Goal: Transaction & Acquisition: Purchase product/service

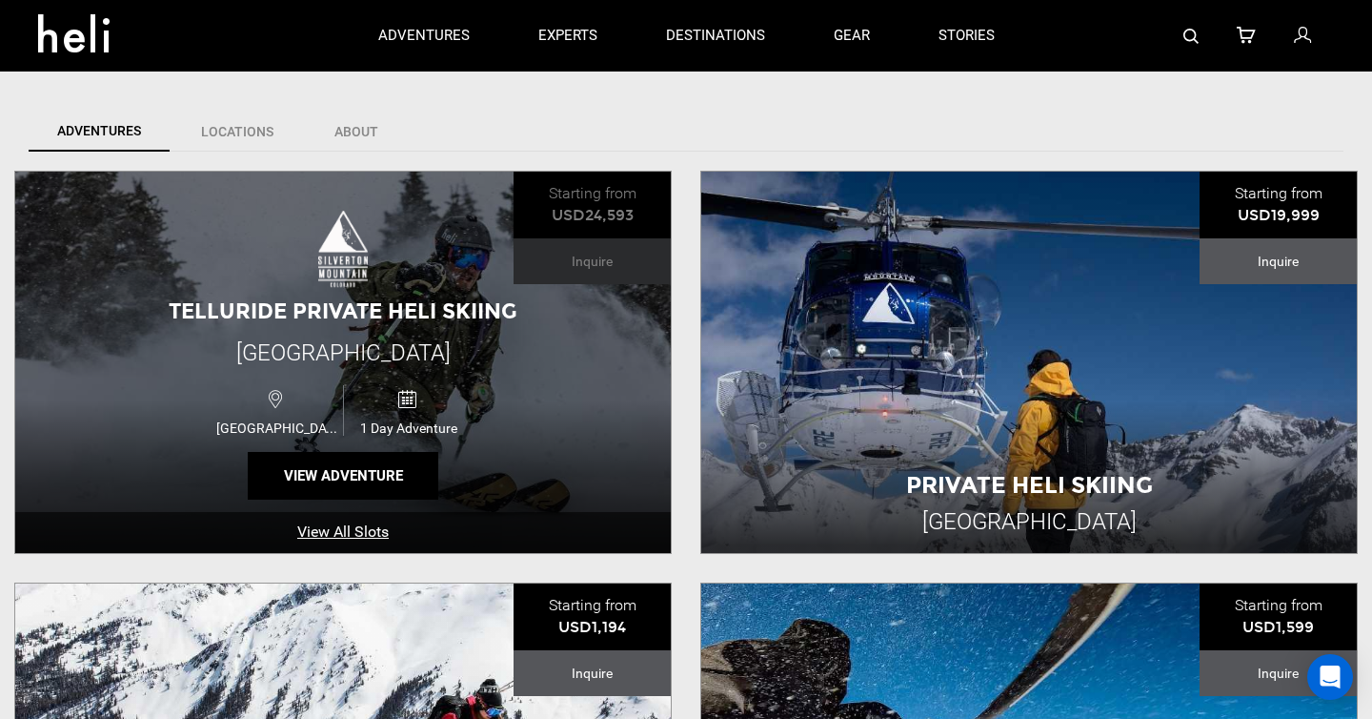
scroll to position [456, 0]
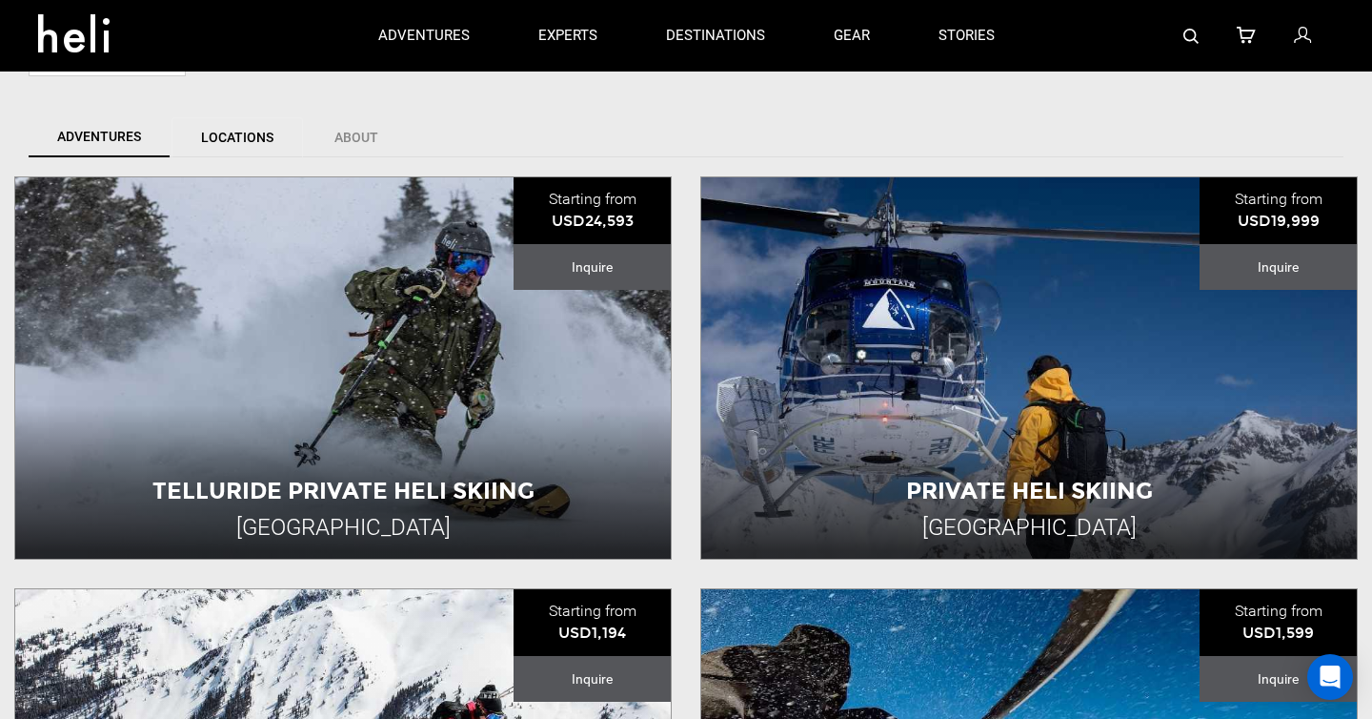
click at [245, 133] on link "Locations" at bounding box center [238, 137] width 132 height 40
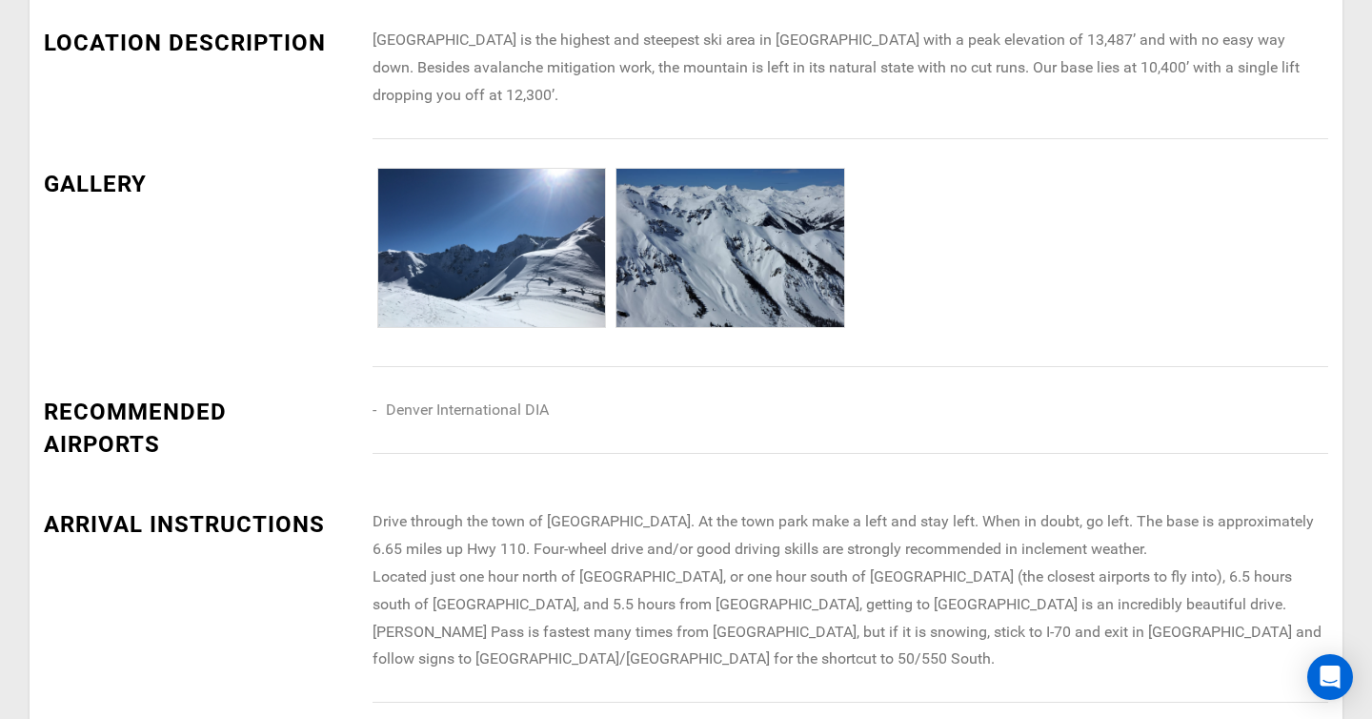
scroll to position [1054, 0]
click at [733, 264] on img at bounding box center [731, 247] width 228 height 158
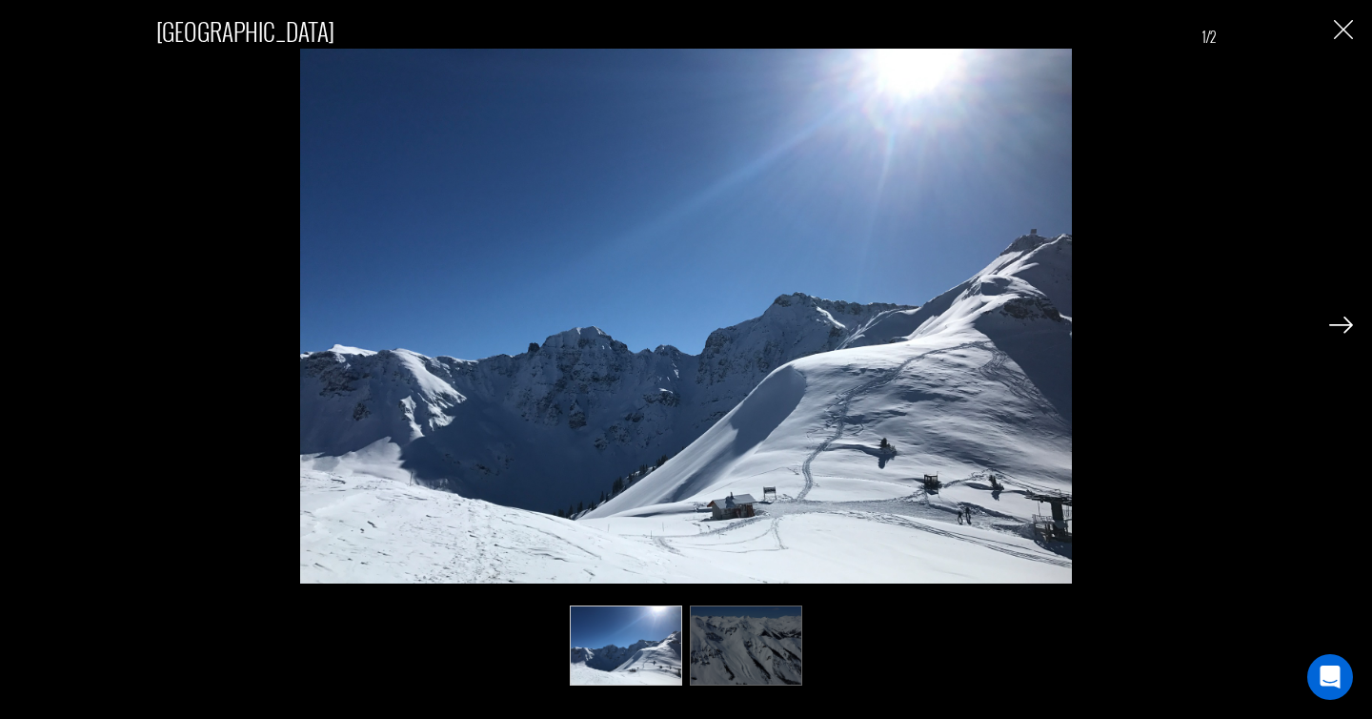
click at [732, 631] on img at bounding box center [746, 645] width 112 height 81
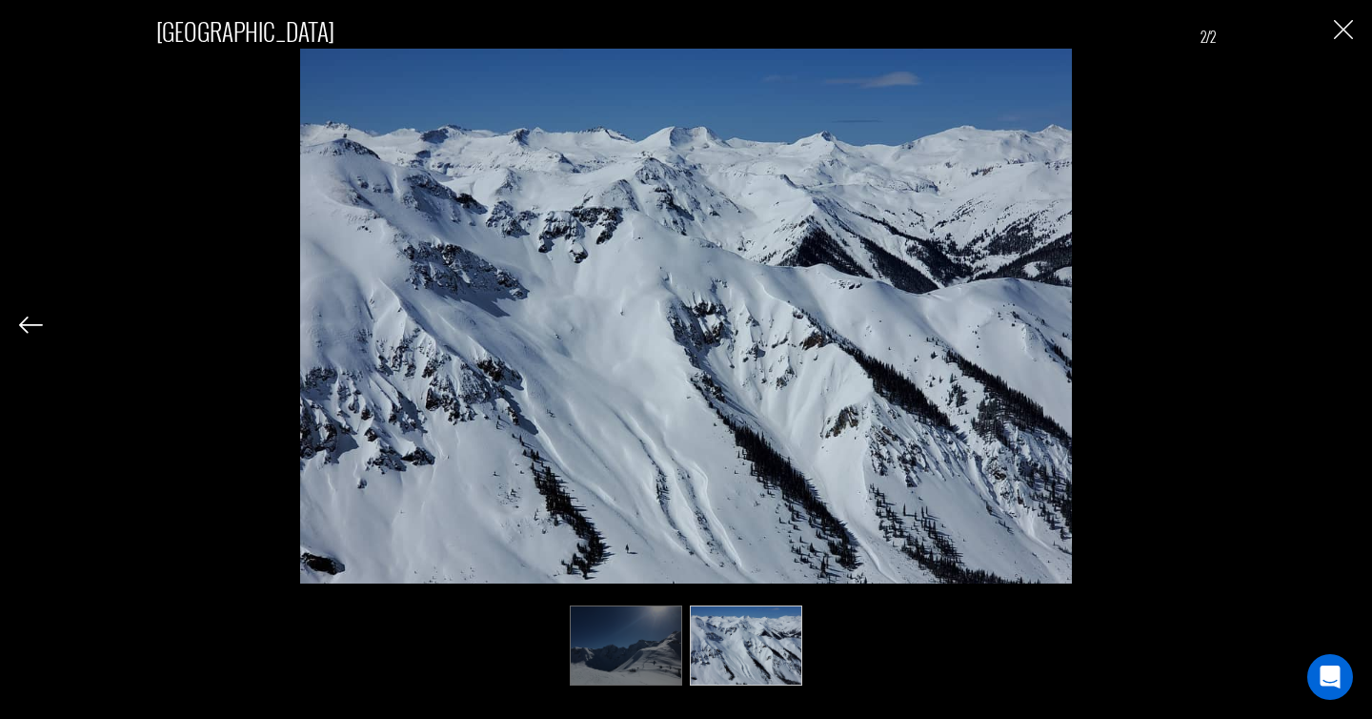
scroll to position [1390, 0]
click at [1335, 31] on img "Close" at bounding box center [1343, 29] width 19 height 19
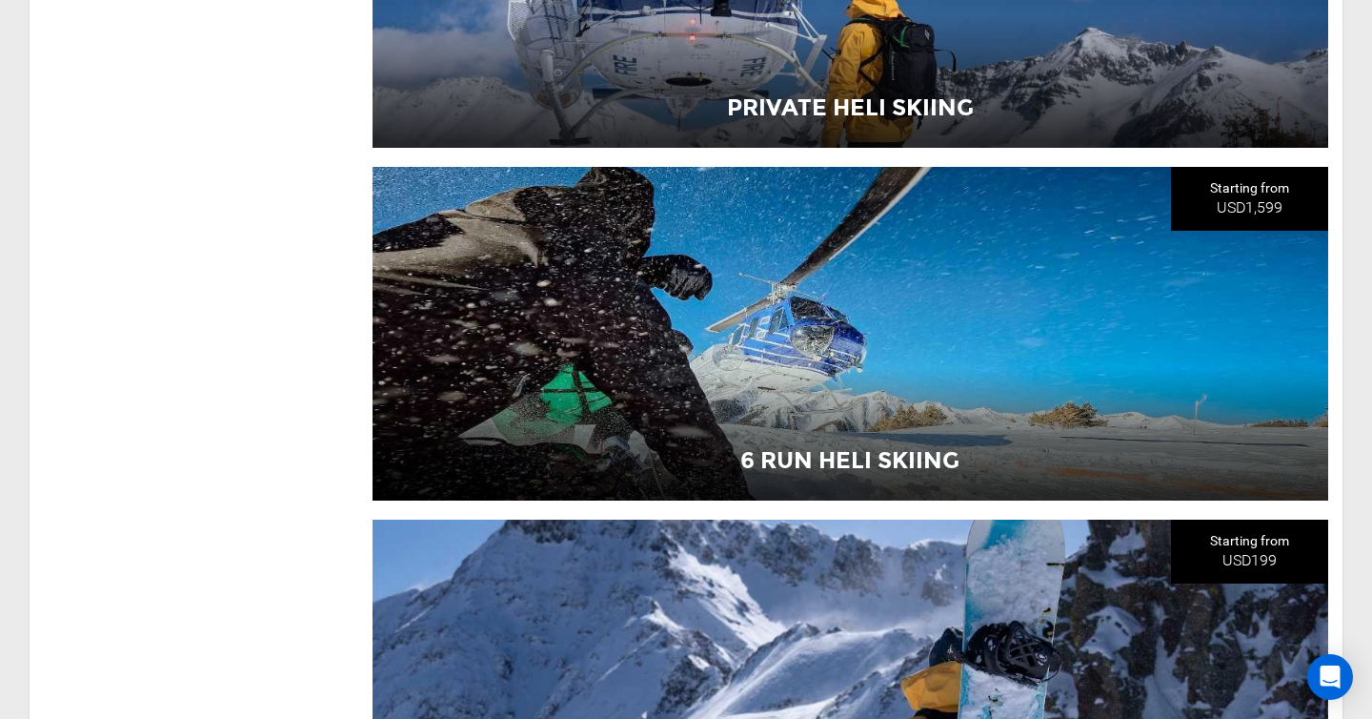
scroll to position [2491, 0]
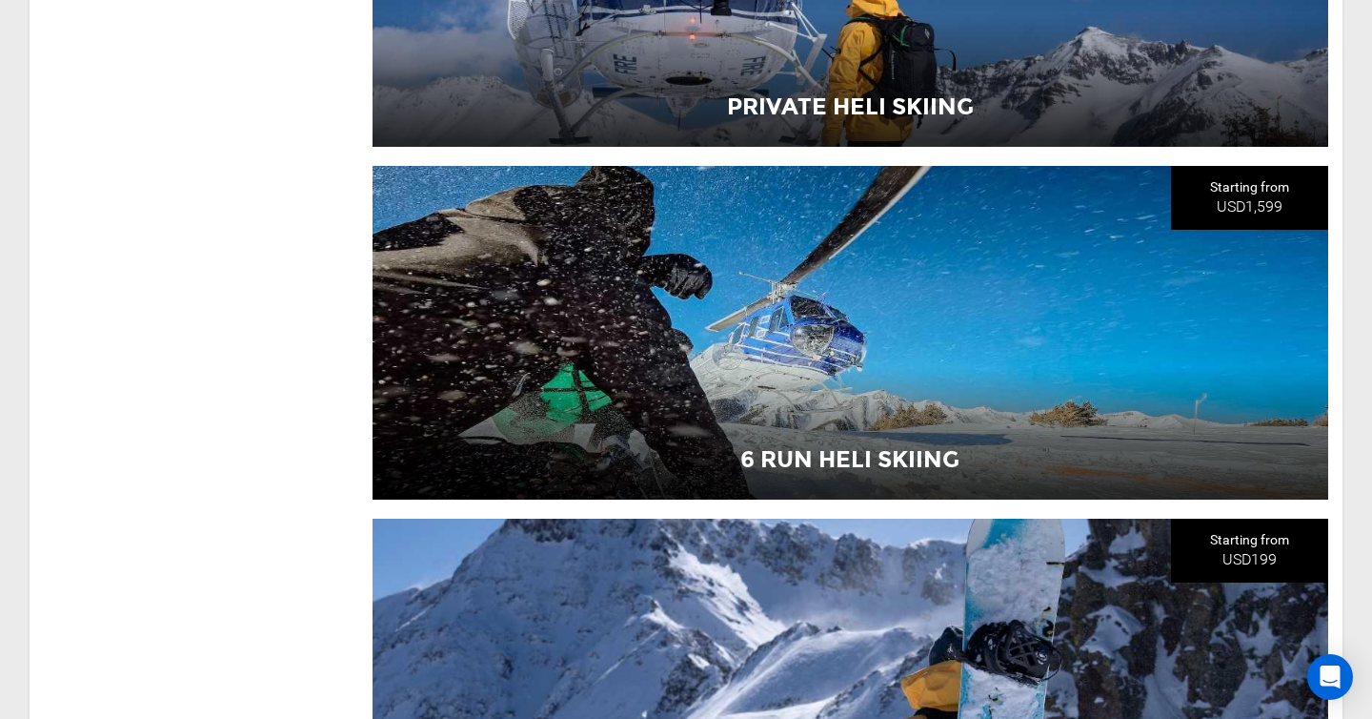
click at [905, 273] on div "6 Run Heli Skiing" at bounding box center [851, 333] width 957 height 334
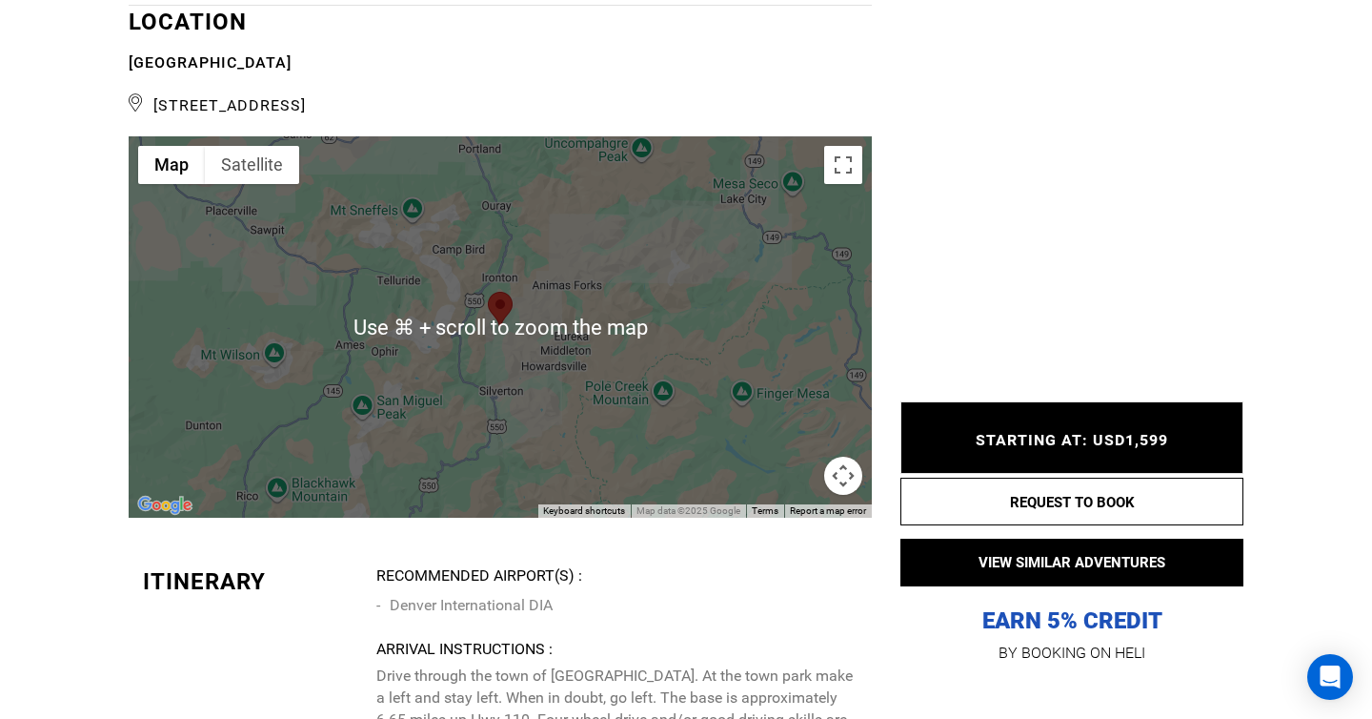
scroll to position [2891, 0]
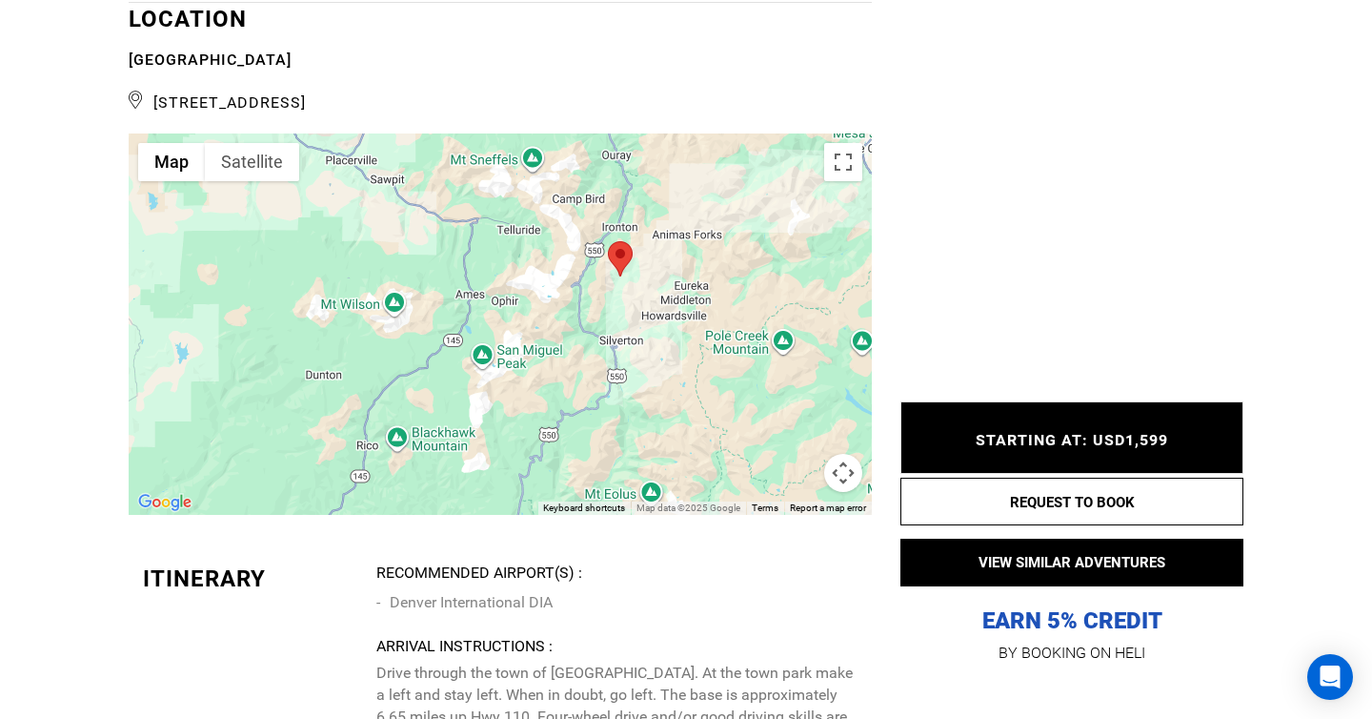
drag, startPoint x: 511, startPoint y: 367, endPoint x: 633, endPoint y: 317, distance: 131.7
click at [633, 317] on div at bounding box center [500, 323] width 743 height 381
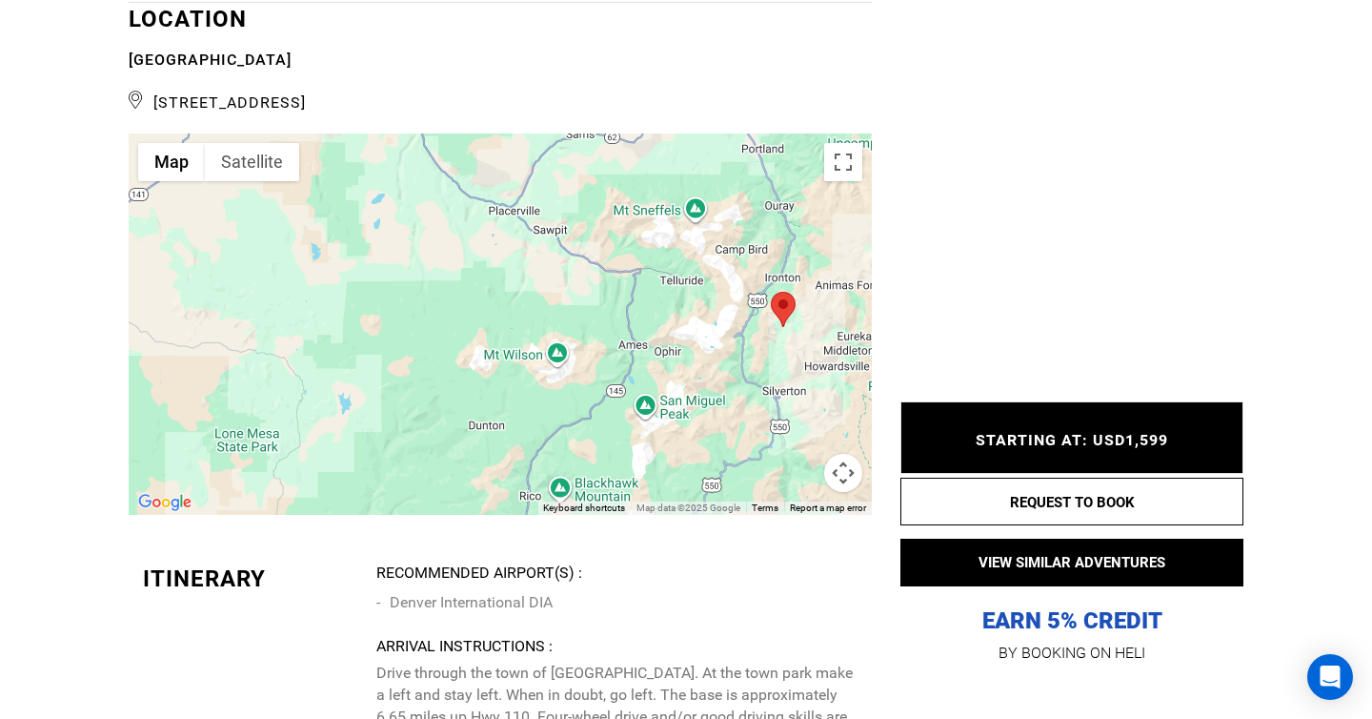
drag, startPoint x: 384, startPoint y: 362, endPoint x: 550, endPoint y: 413, distance: 173.3
click at [550, 413] on div at bounding box center [500, 323] width 743 height 381
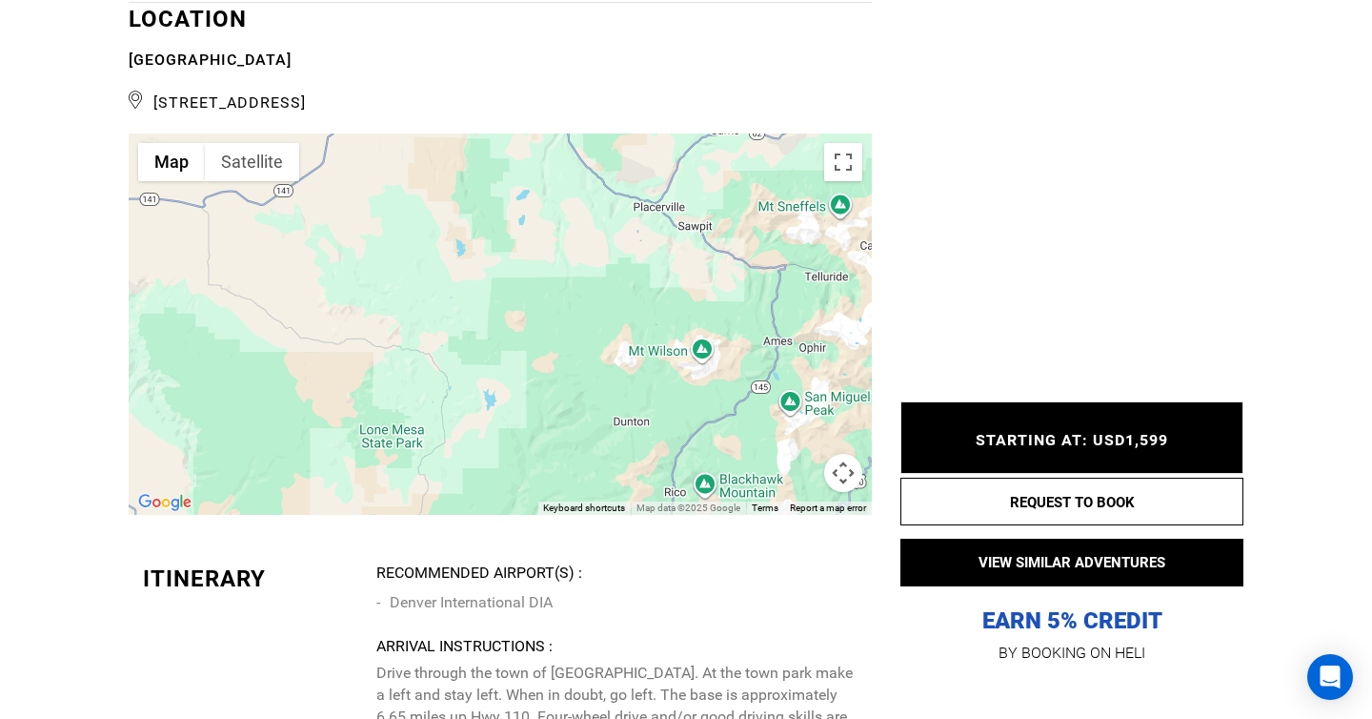
drag, startPoint x: 356, startPoint y: 313, endPoint x: 505, endPoint y: 309, distance: 148.7
click at [505, 309] on div at bounding box center [500, 323] width 743 height 381
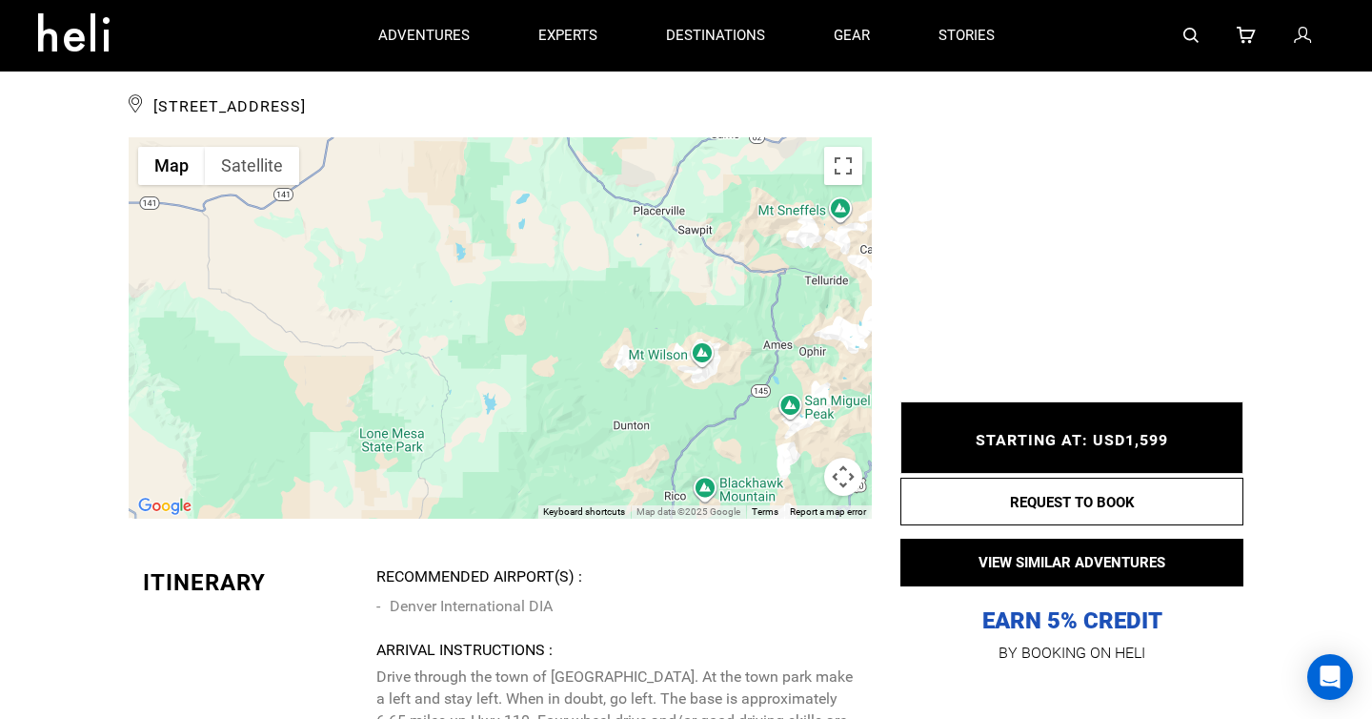
scroll to position [2853, 0]
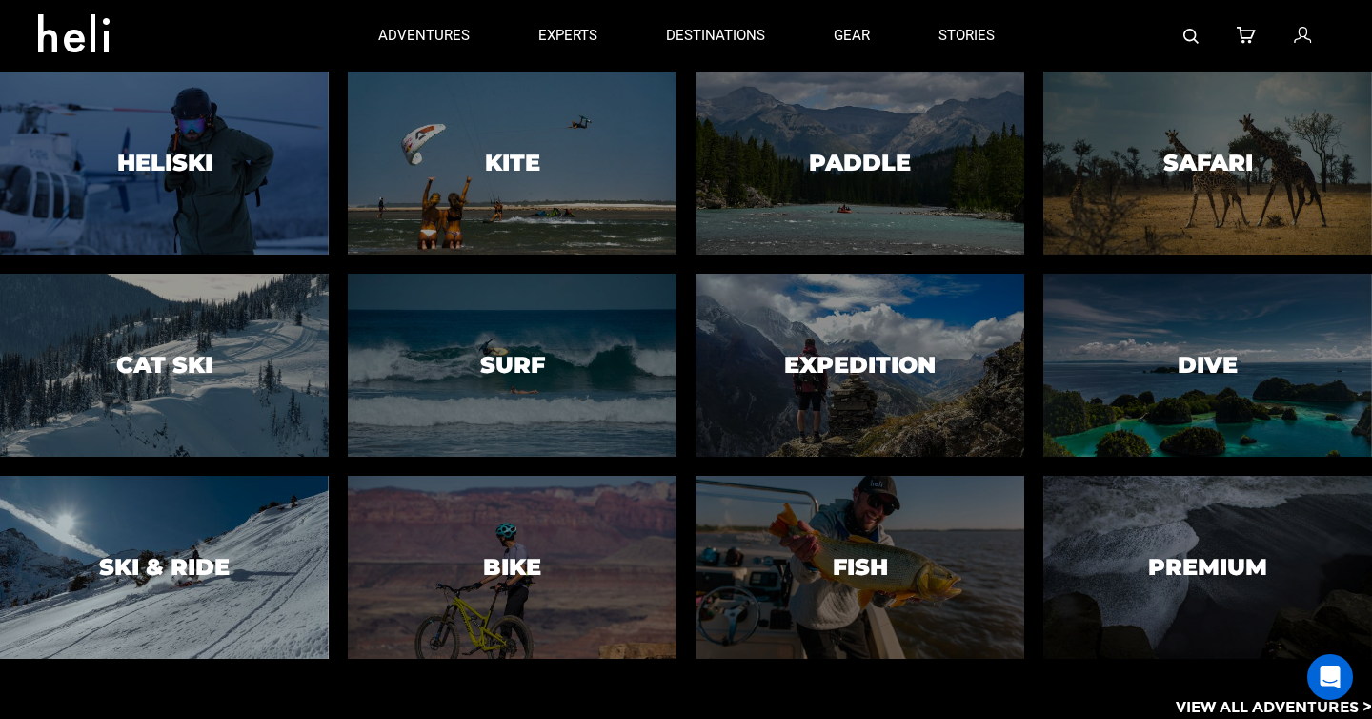
click at [175, 551] on div at bounding box center [164, 567] width 335 height 187
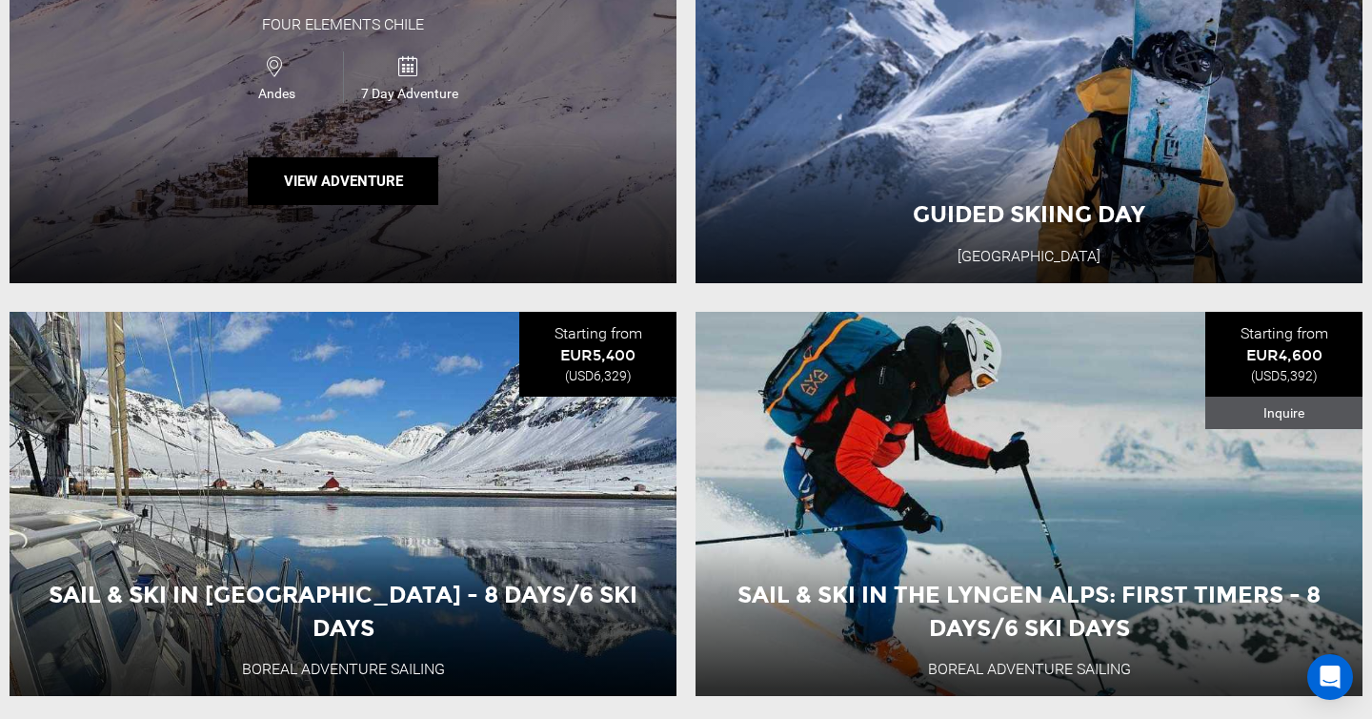
scroll to position [4193, 0]
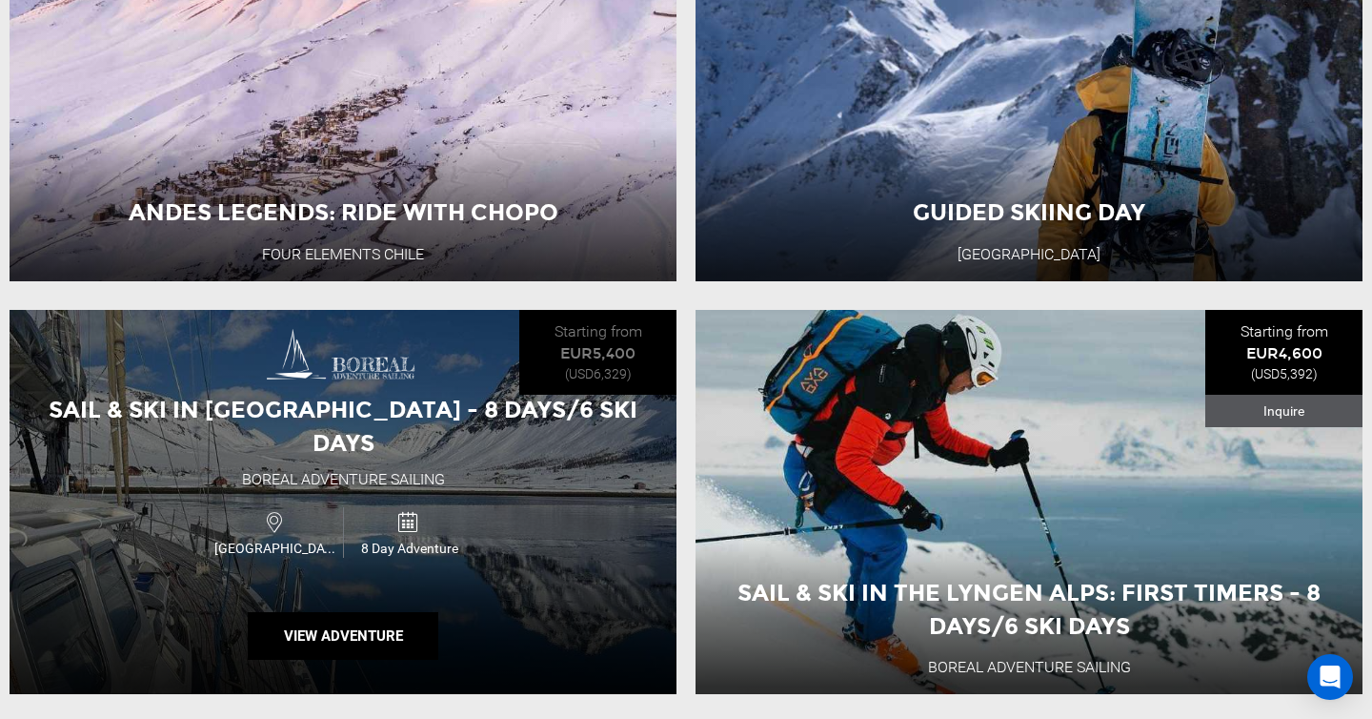
click at [333, 507] on div "[GEOGRAPHIC_DATA]" at bounding box center [276, 532] width 133 height 51
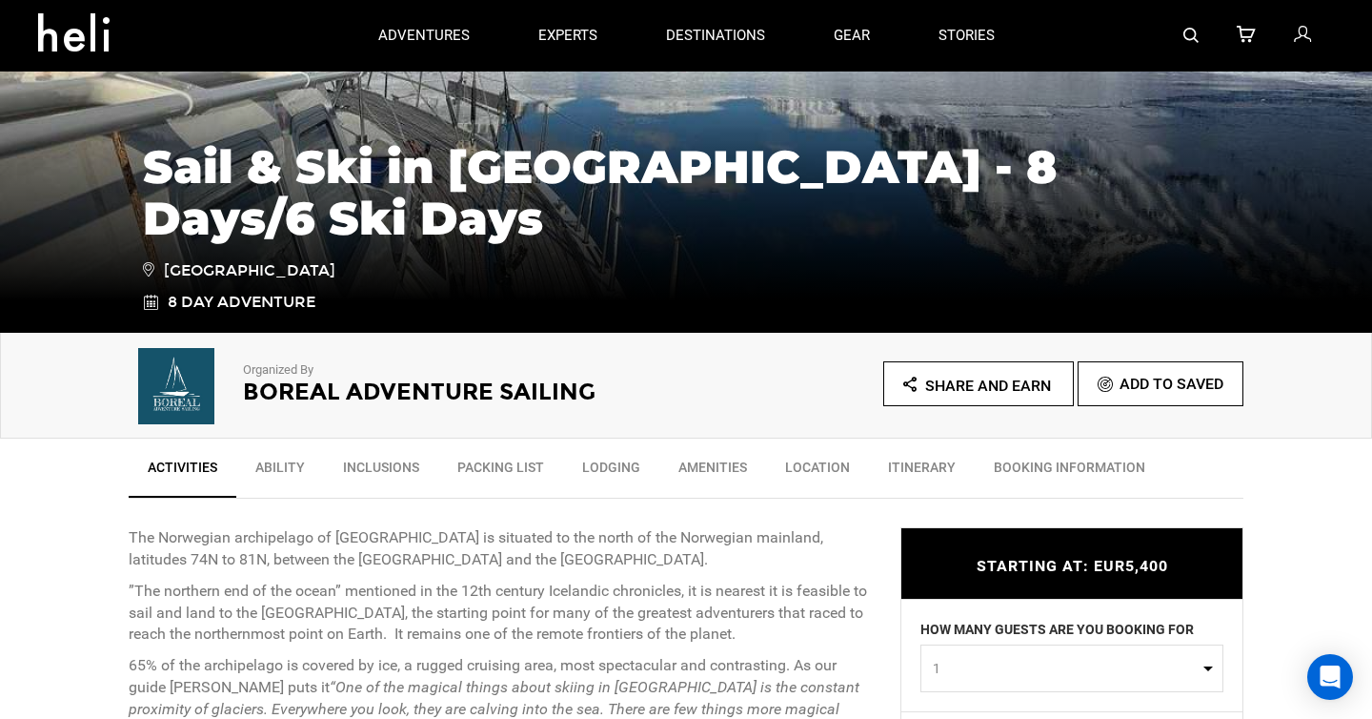
scroll to position [308, 0]
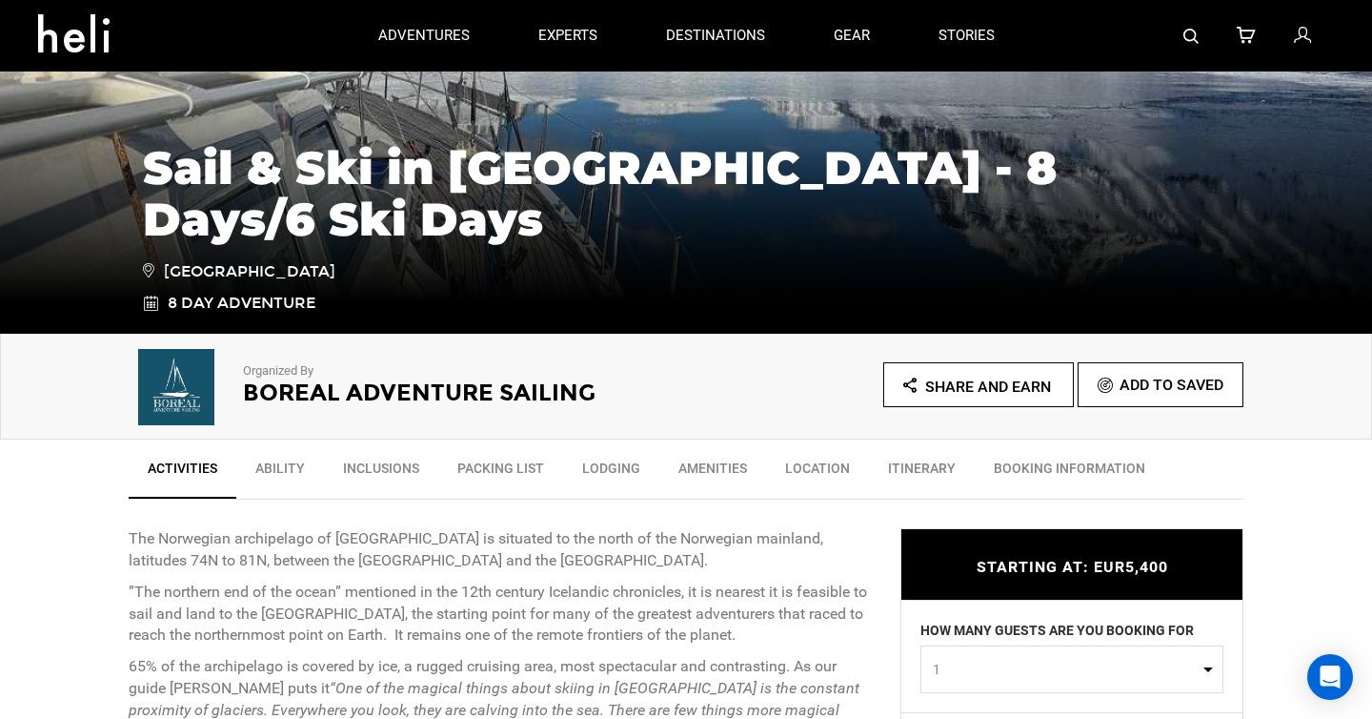
click at [282, 462] on link "Ability" at bounding box center [280, 473] width 88 height 48
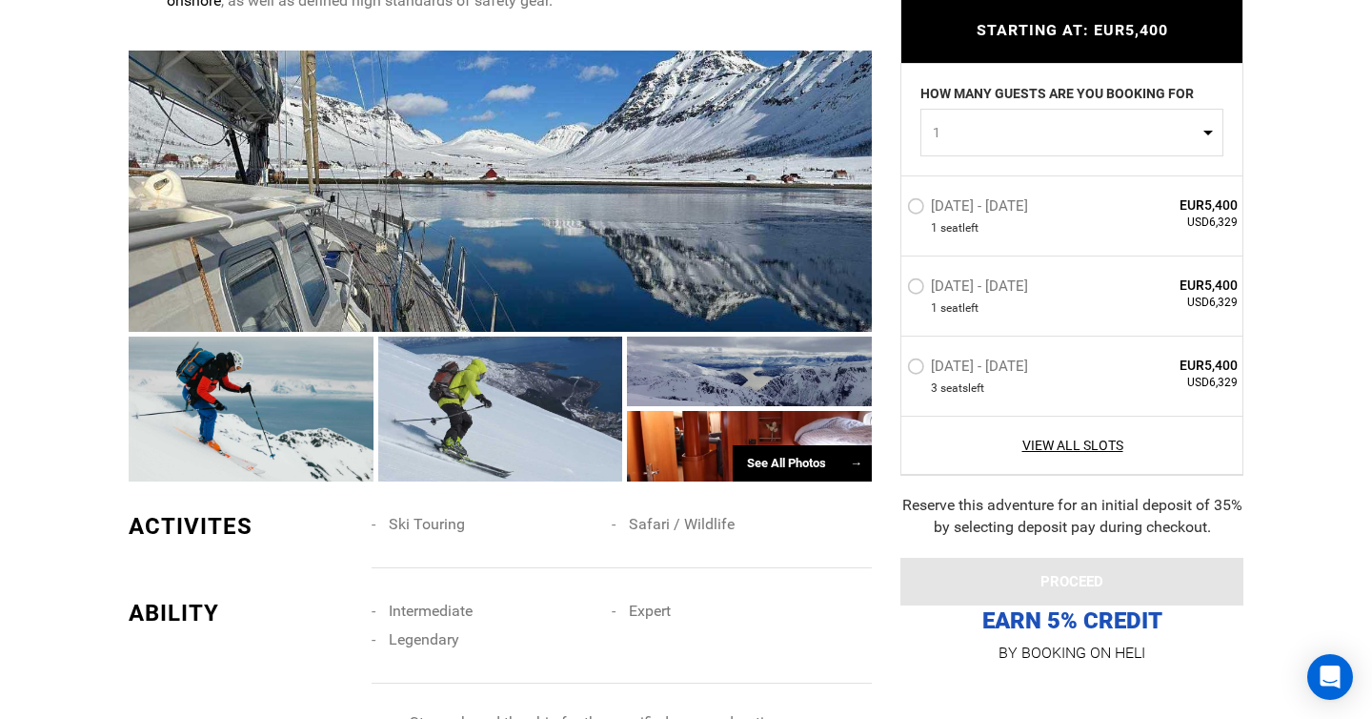
scroll to position [1650, 0]
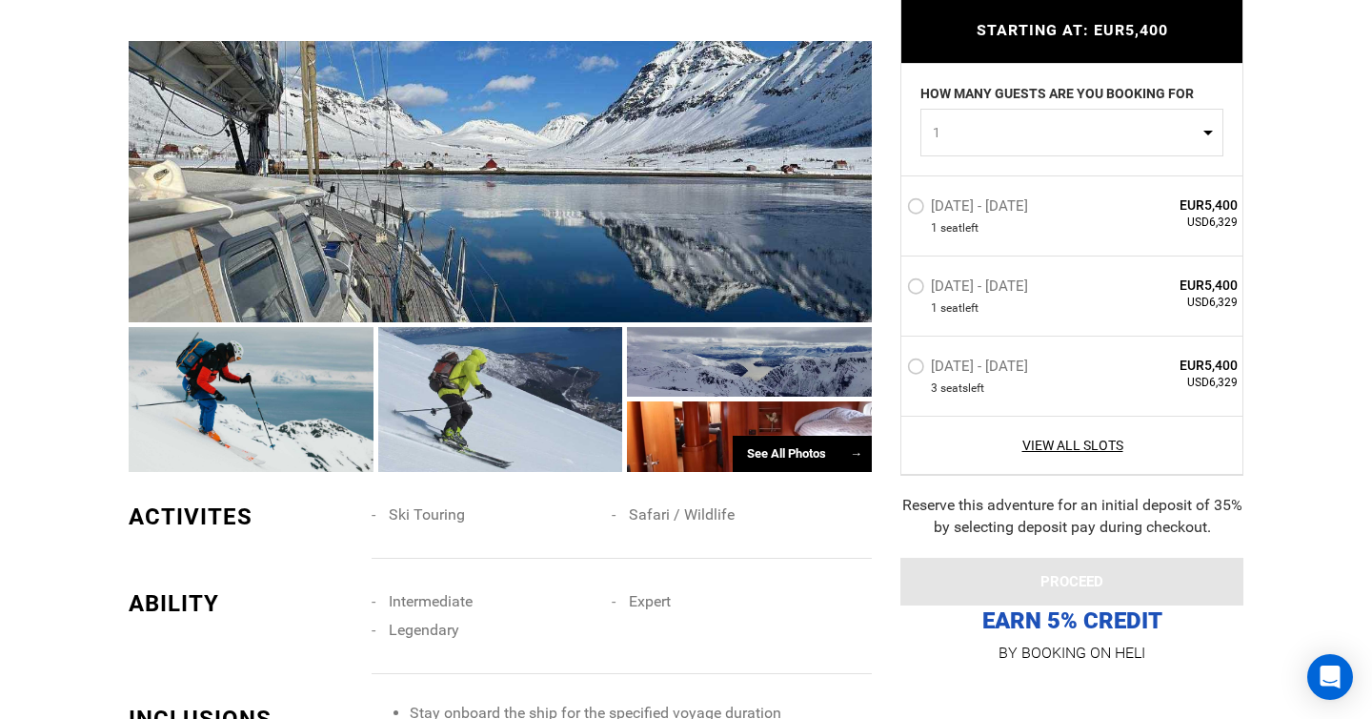
click at [787, 435] on div "See All Photos →" at bounding box center [802, 453] width 139 height 37
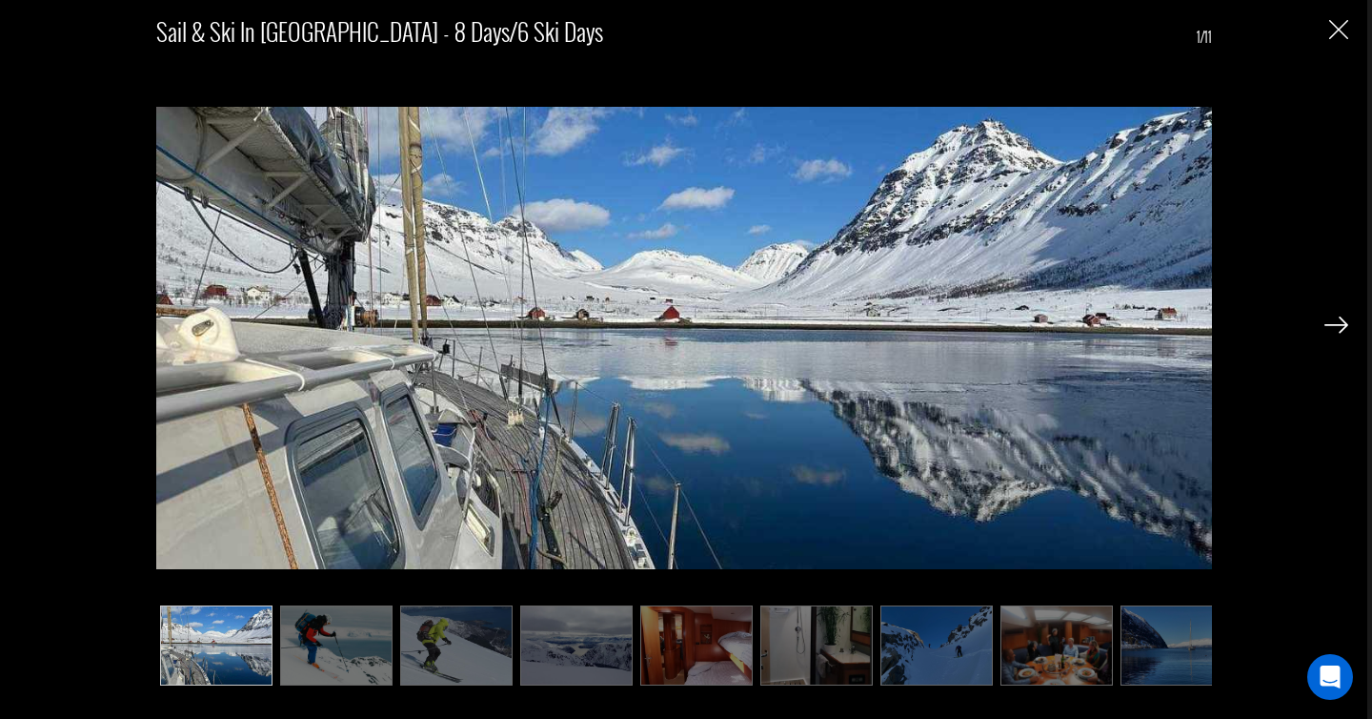
click at [1334, 326] on img at bounding box center [1337, 324] width 24 height 17
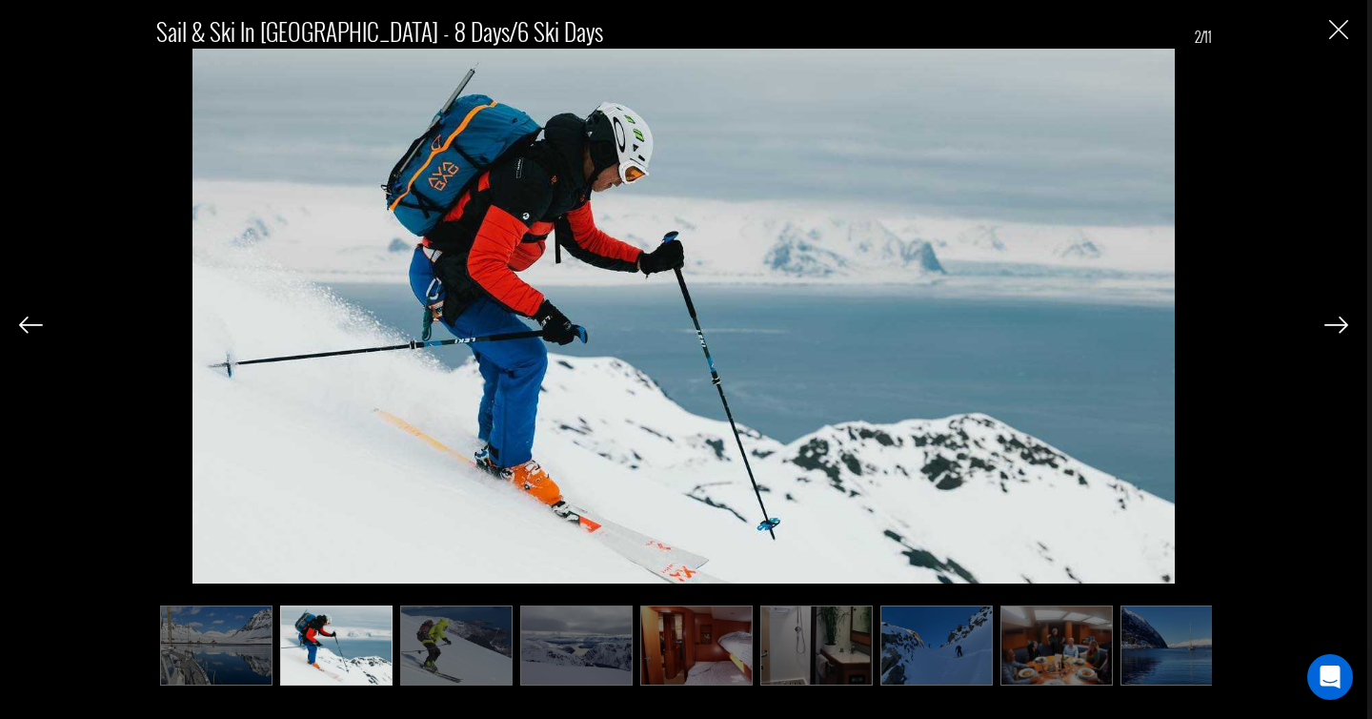
click at [1332, 322] on img at bounding box center [1337, 324] width 24 height 17
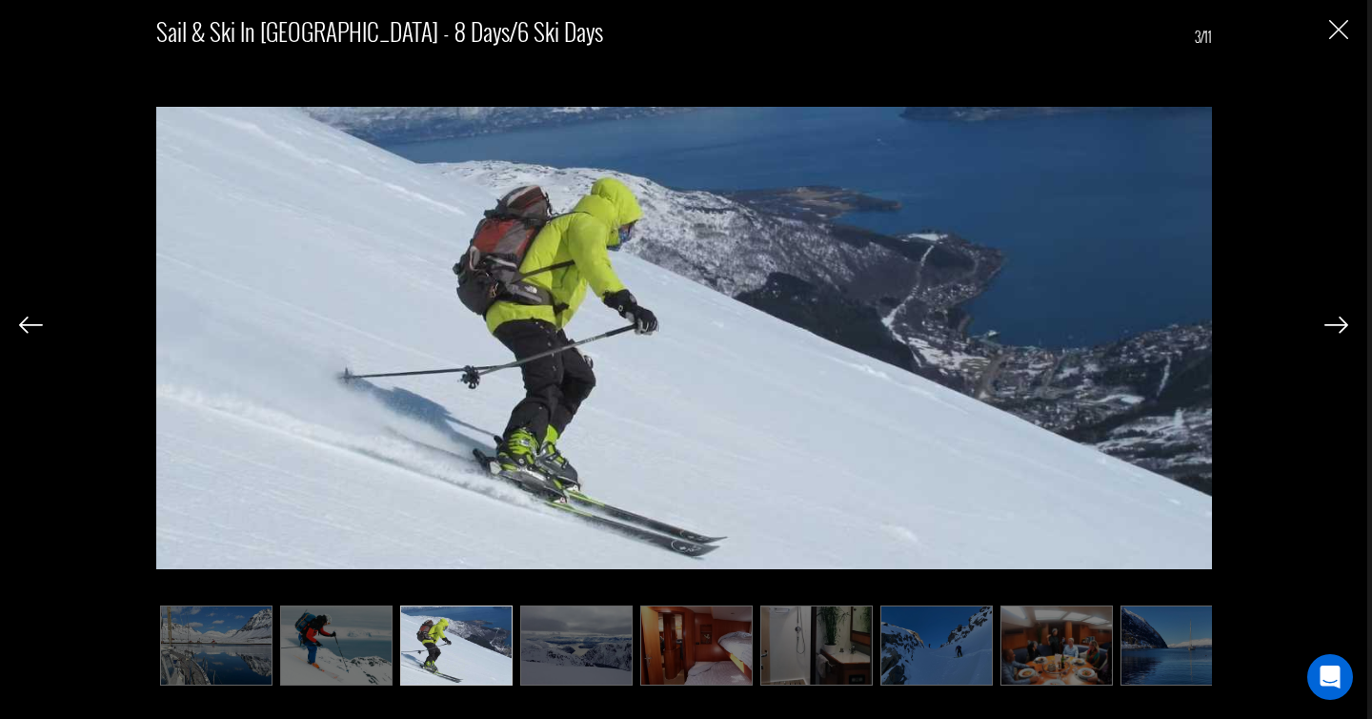
click at [1332, 322] on img at bounding box center [1337, 324] width 24 height 17
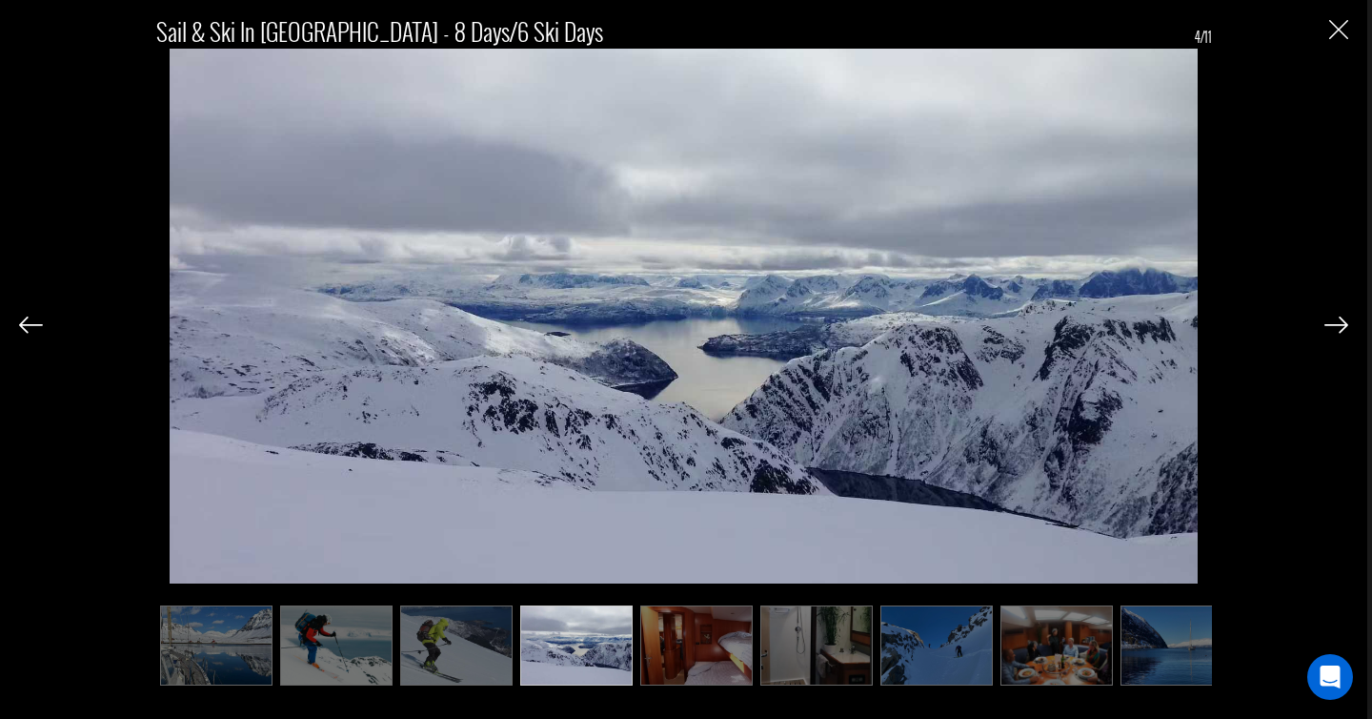
click at [1332, 322] on img at bounding box center [1337, 324] width 24 height 17
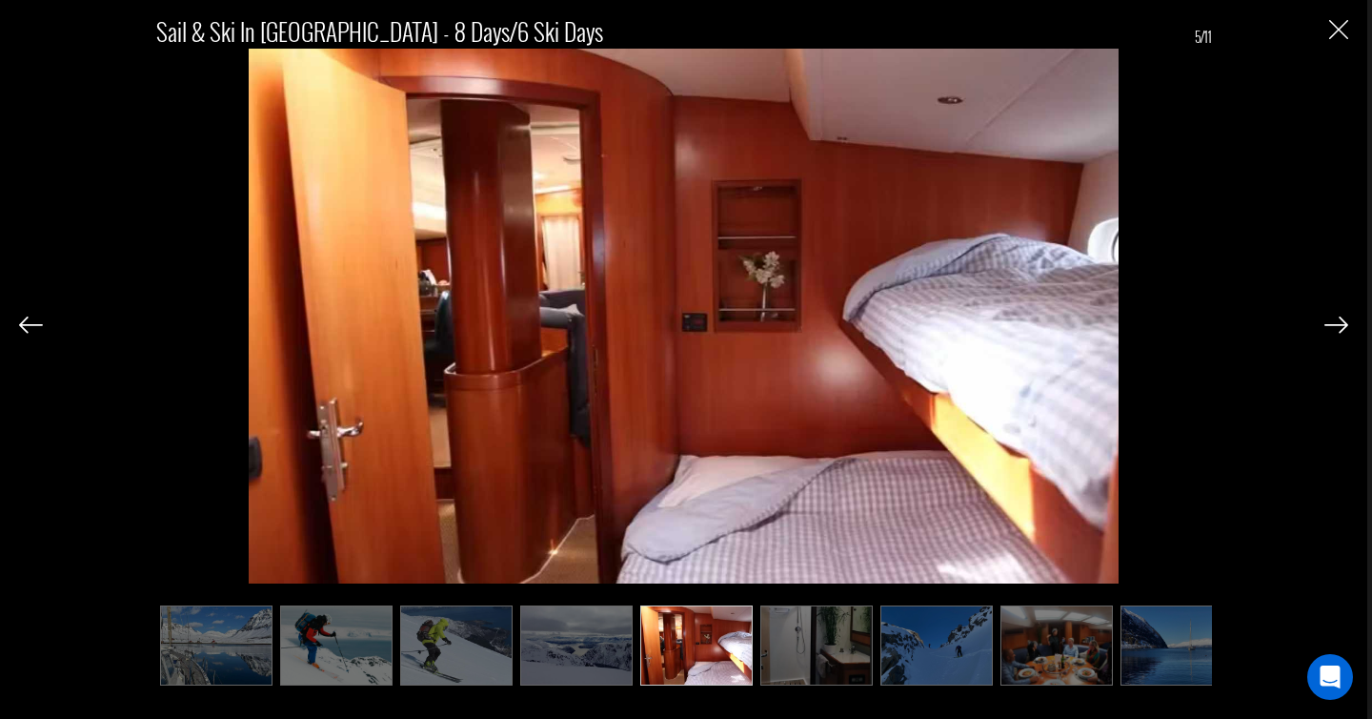
click at [1332, 322] on img at bounding box center [1337, 324] width 24 height 17
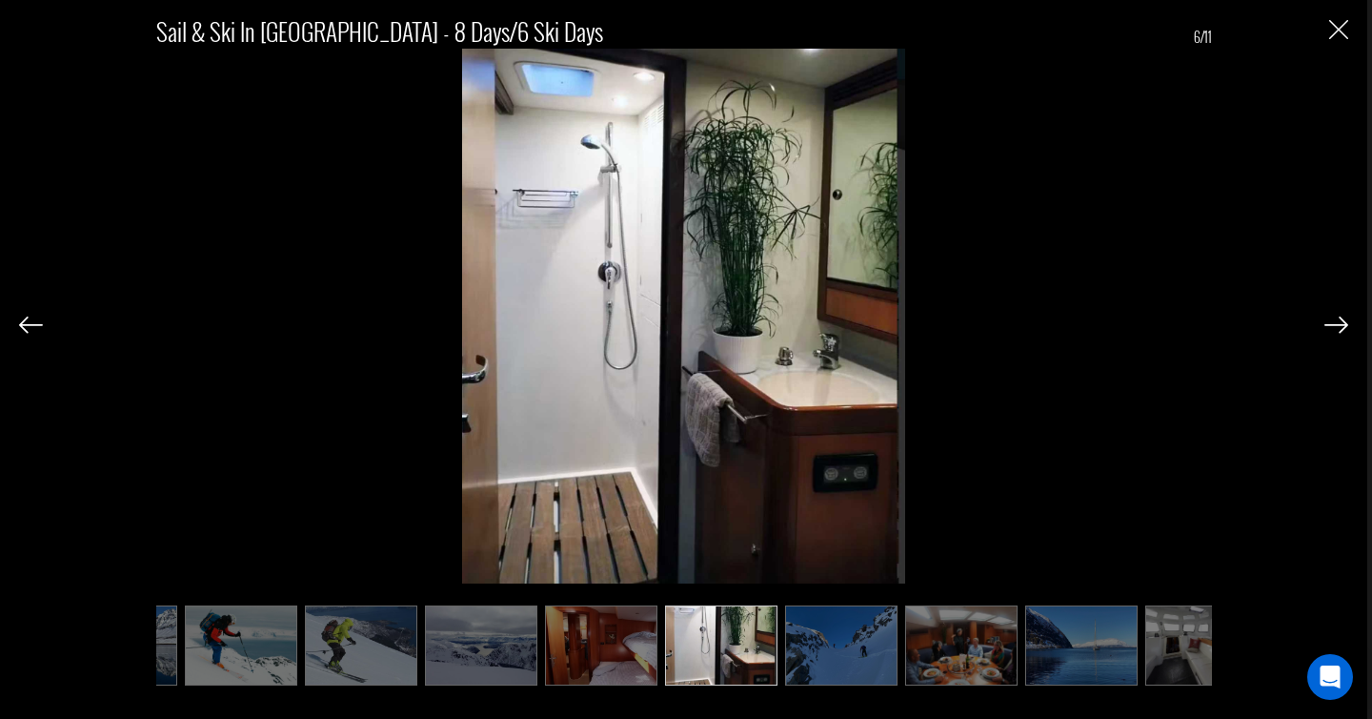
click at [1332, 322] on img at bounding box center [1337, 324] width 24 height 17
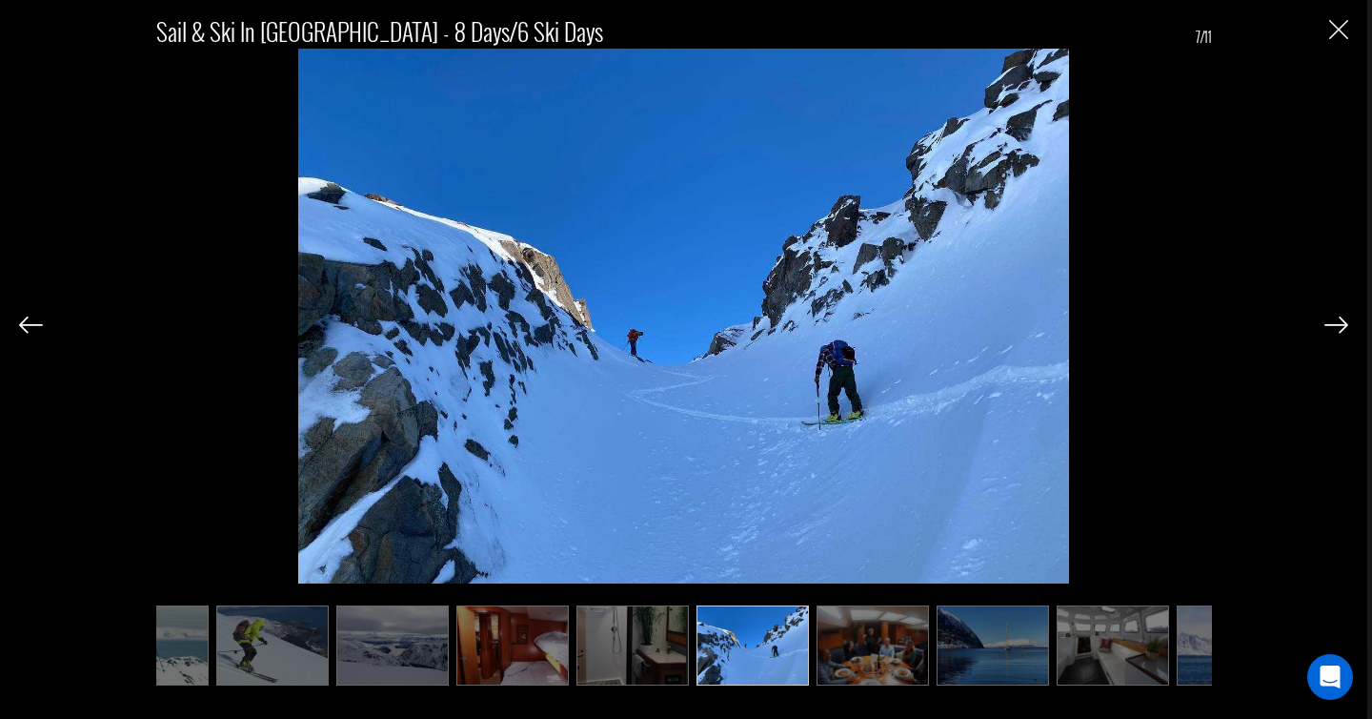
scroll to position [0, 191]
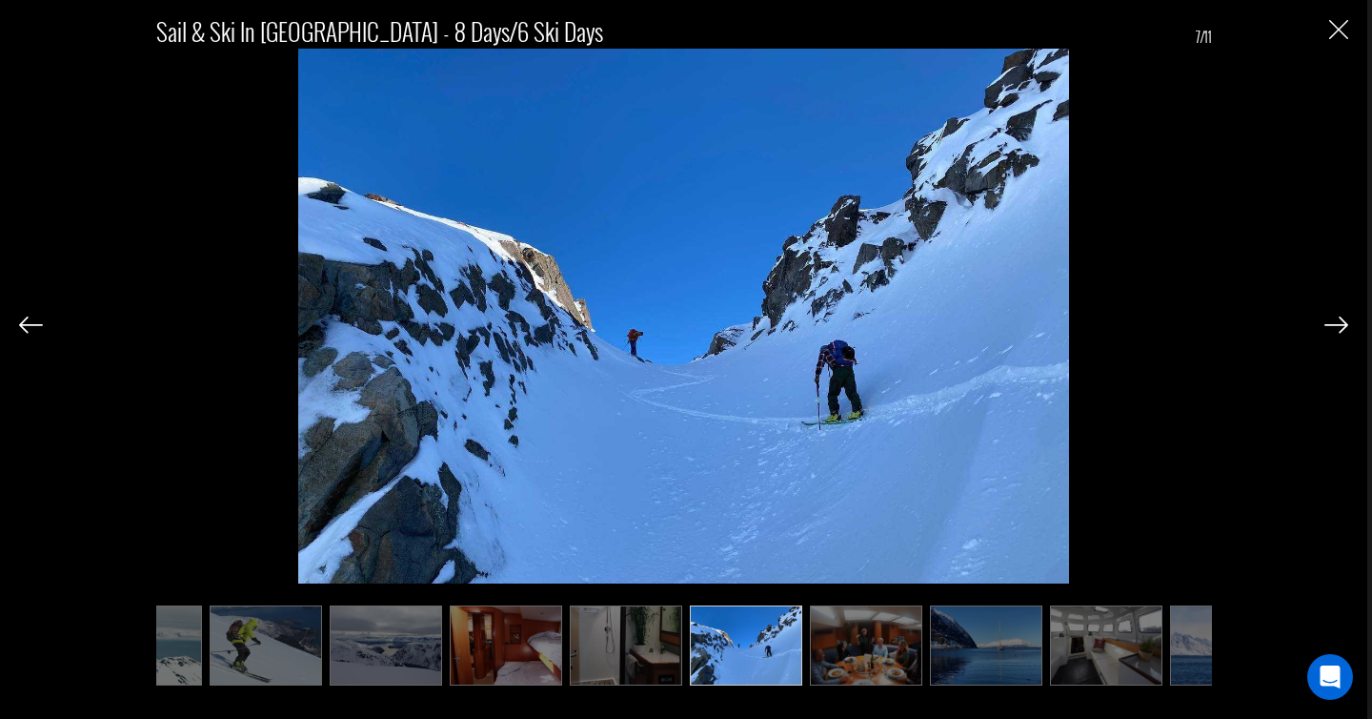
click at [1332, 322] on img at bounding box center [1337, 324] width 24 height 17
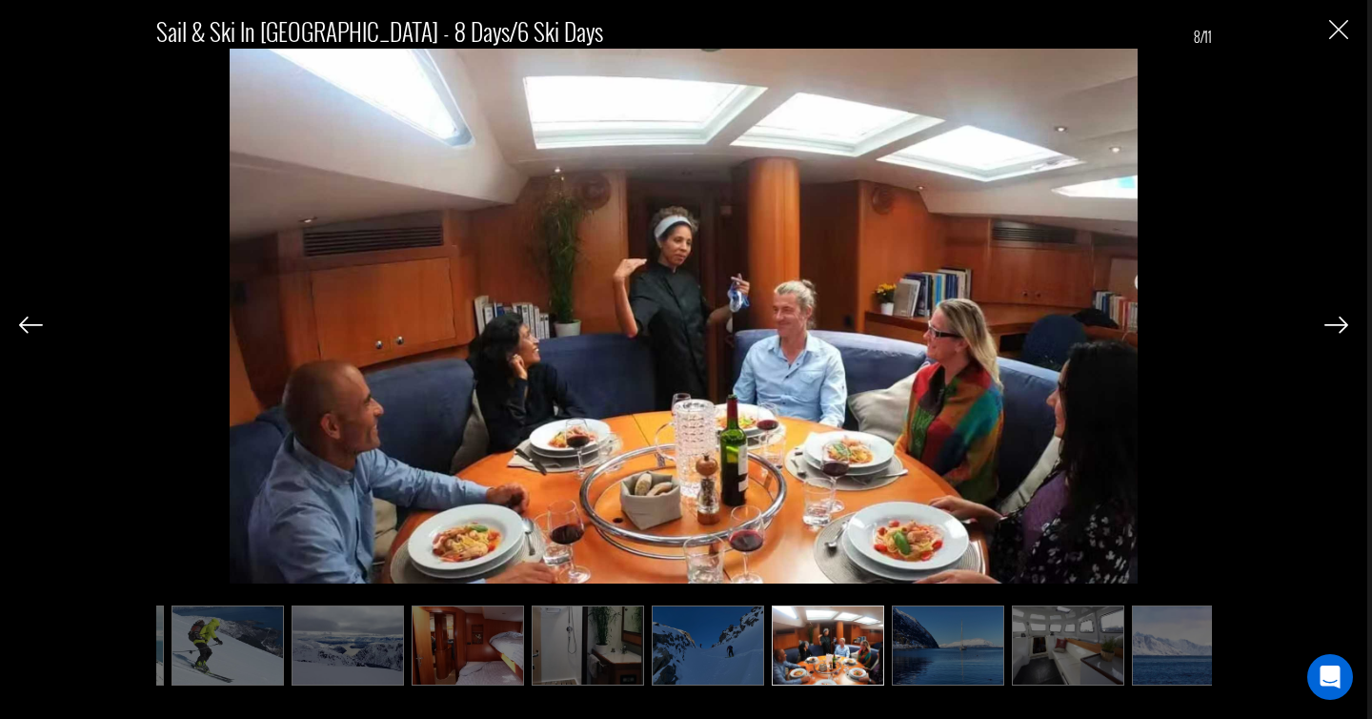
scroll to position [0, 265]
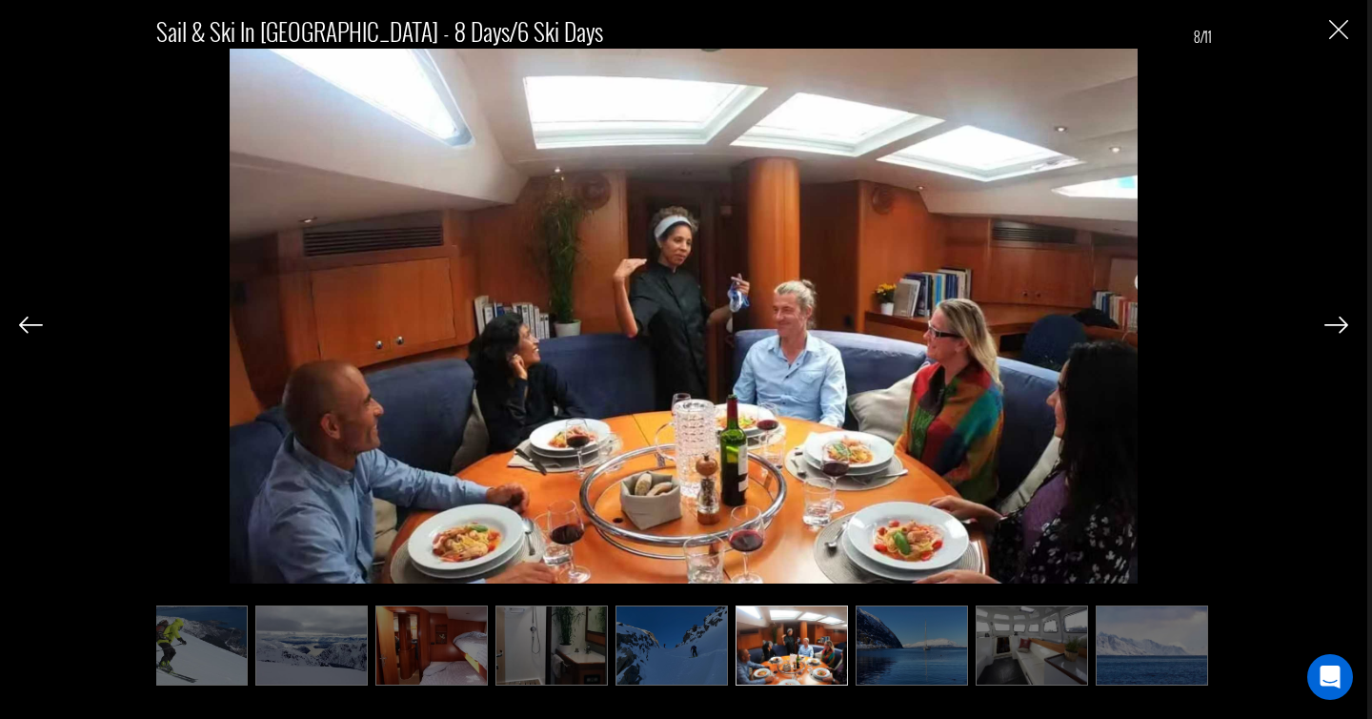
click at [1332, 322] on img at bounding box center [1337, 324] width 24 height 17
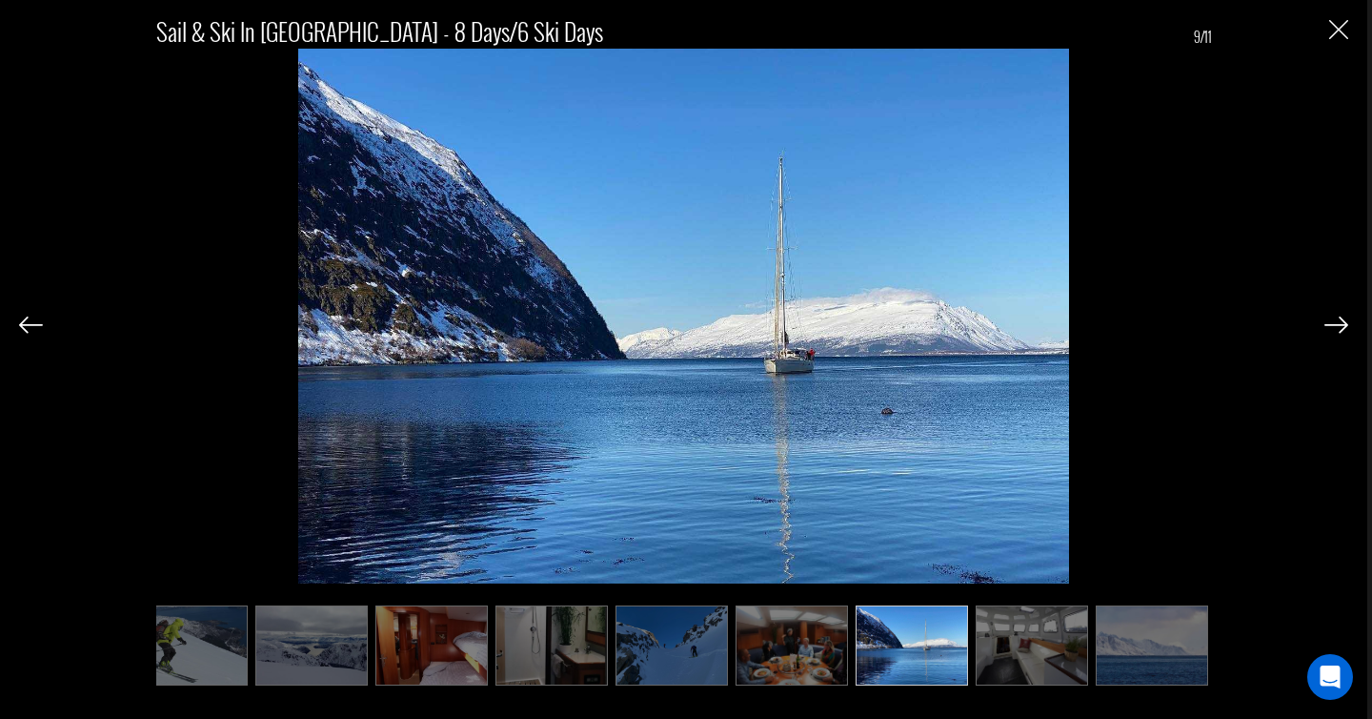
click at [1332, 322] on img at bounding box center [1337, 324] width 24 height 17
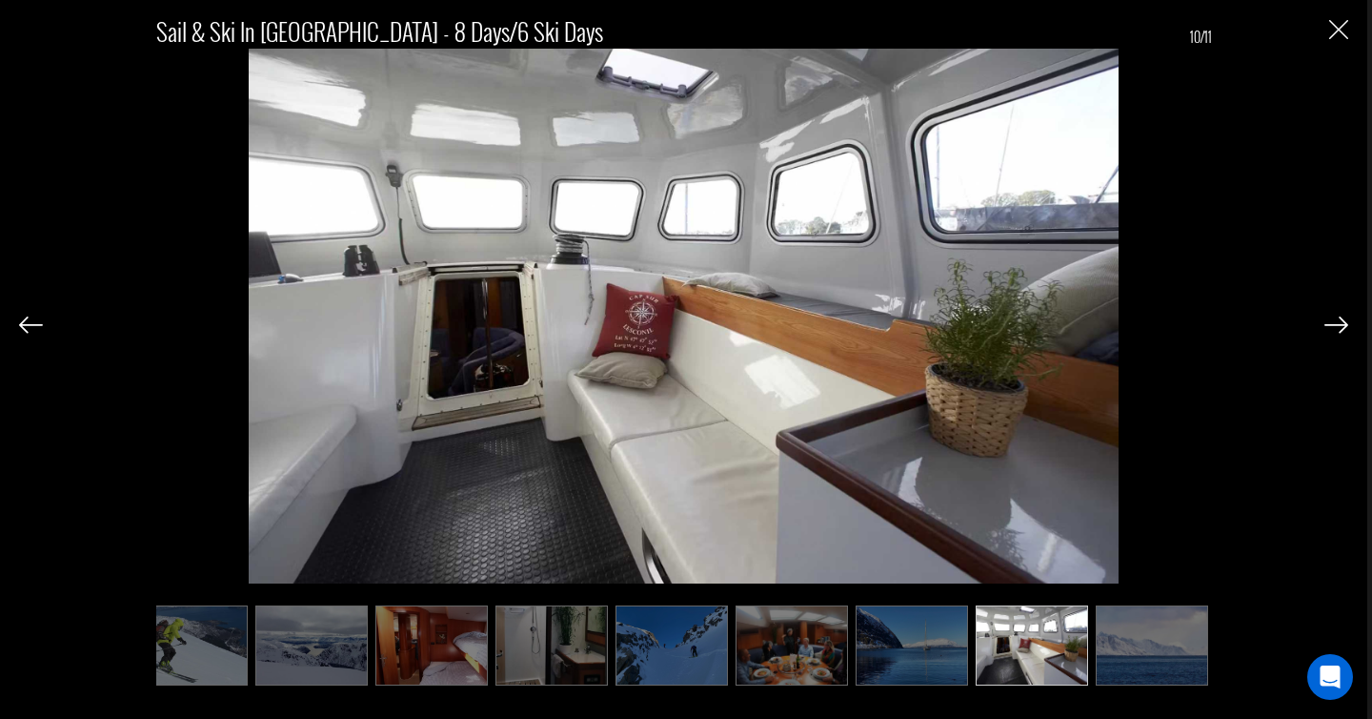
click at [1332, 322] on img at bounding box center [1337, 324] width 24 height 17
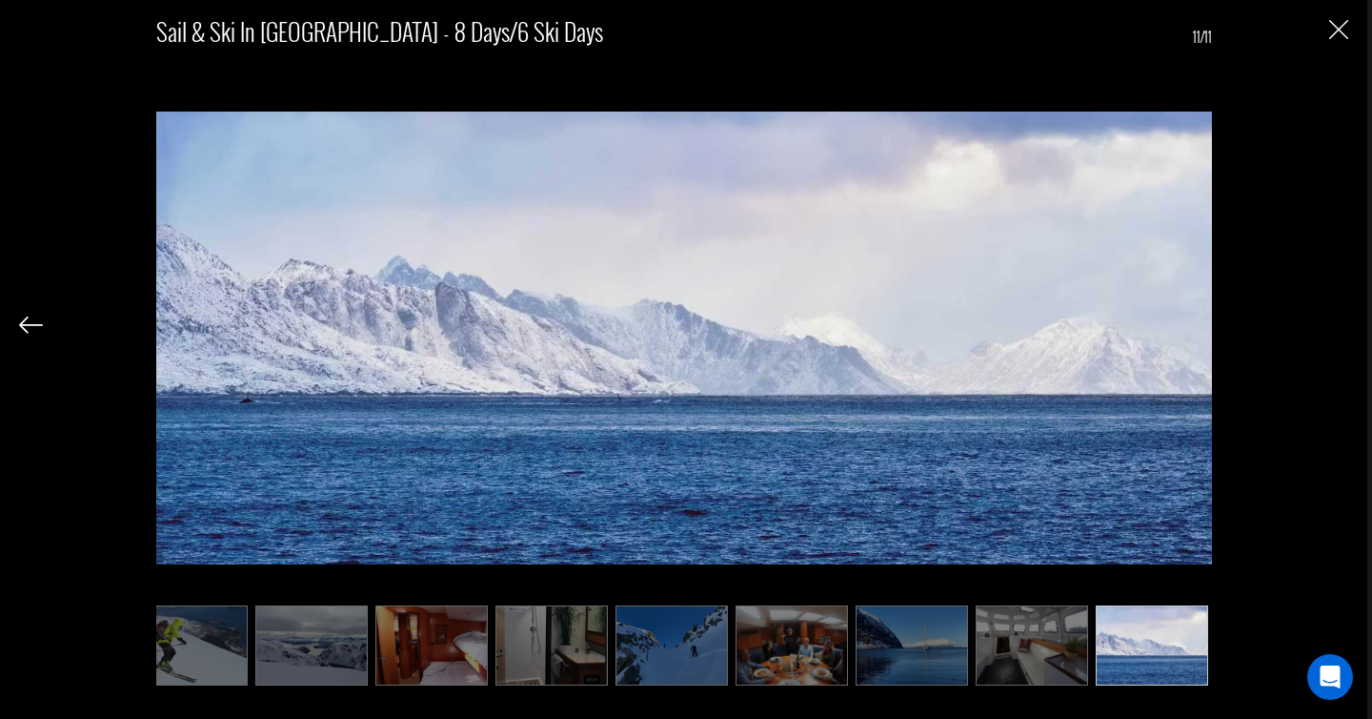
click at [1332, 322] on div "Sail & Ski in [GEOGRAPHIC_DATA] - 8 Days/6 Ski Days 11/11" at bounding box center [683, 341] width 1329 height 682
click at [1338, 32] on img "Close" at bounding box center [1338, 29] width 19 height 19
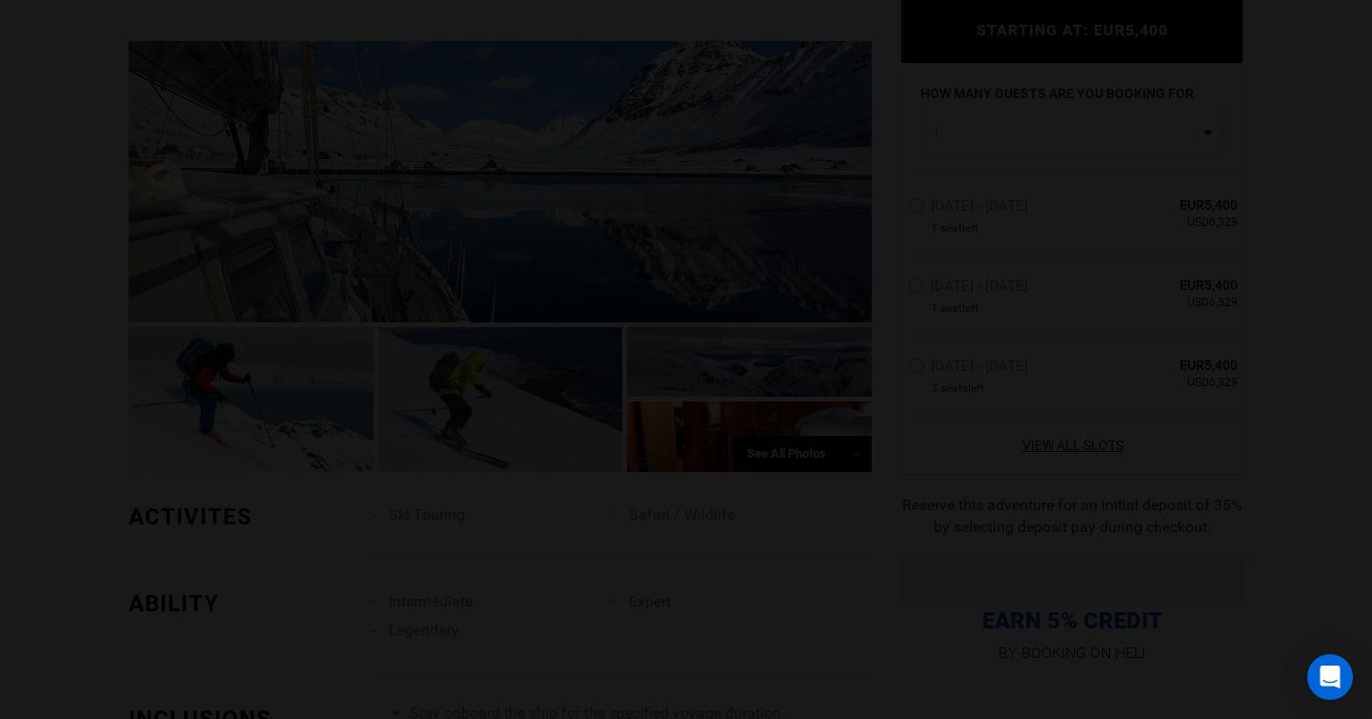
scroll to position [0, 0]
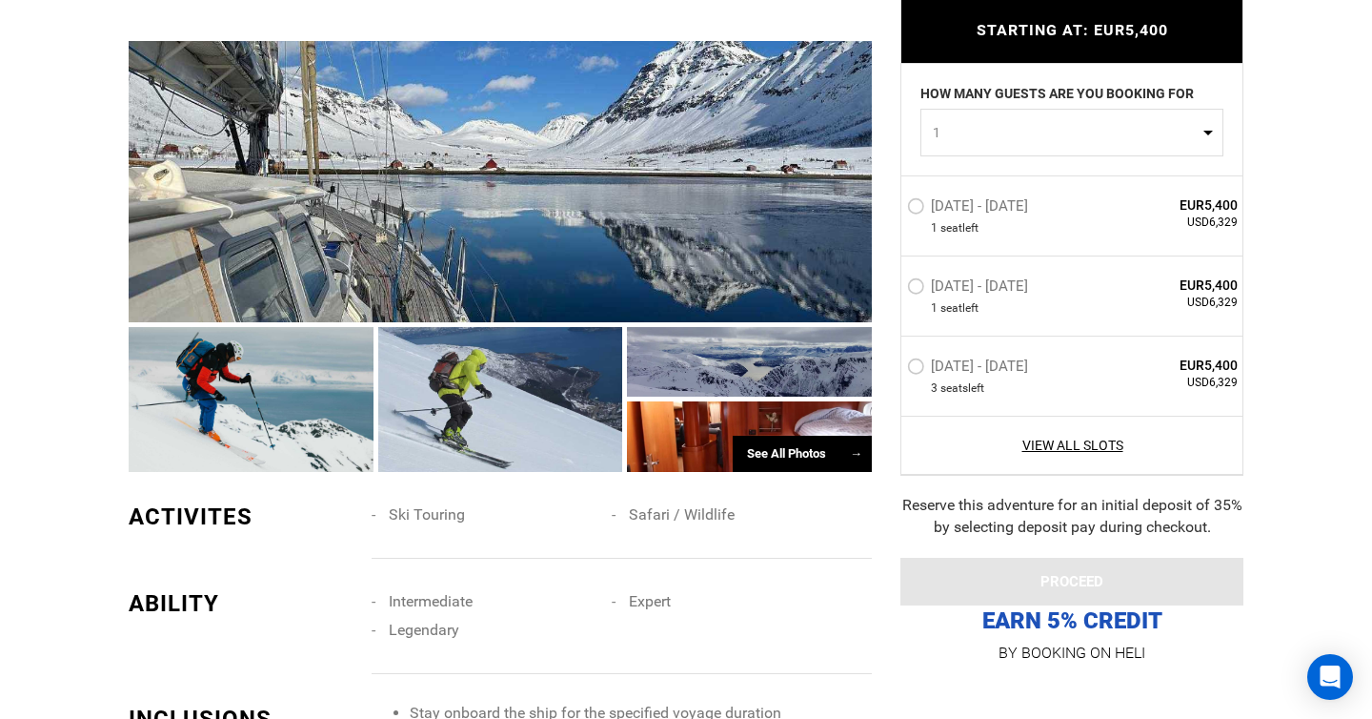
click at [812, 435] on div "See All Photos →" at bounding box center [802, 453] width 139 height 37
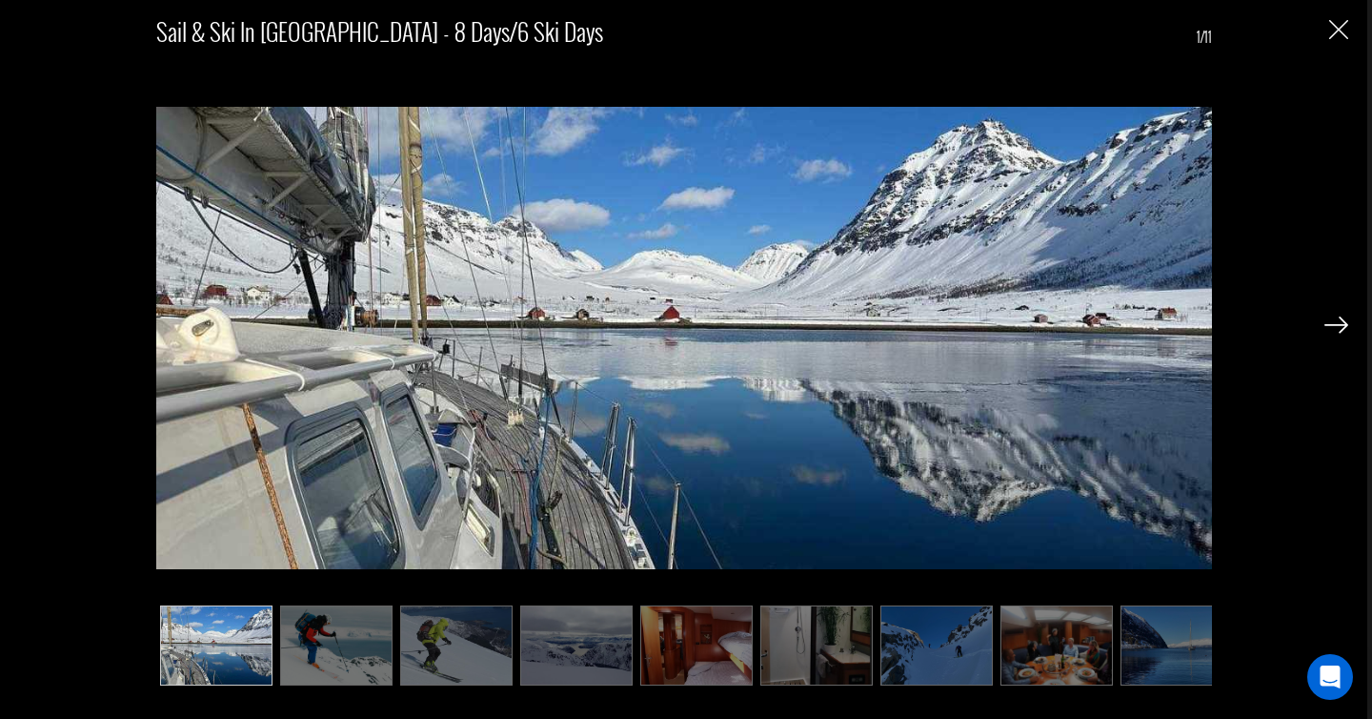
scroll to position [2277, 0]
click at [1340, 318] on img at bounding box center [1337, 324] width 24 height 17
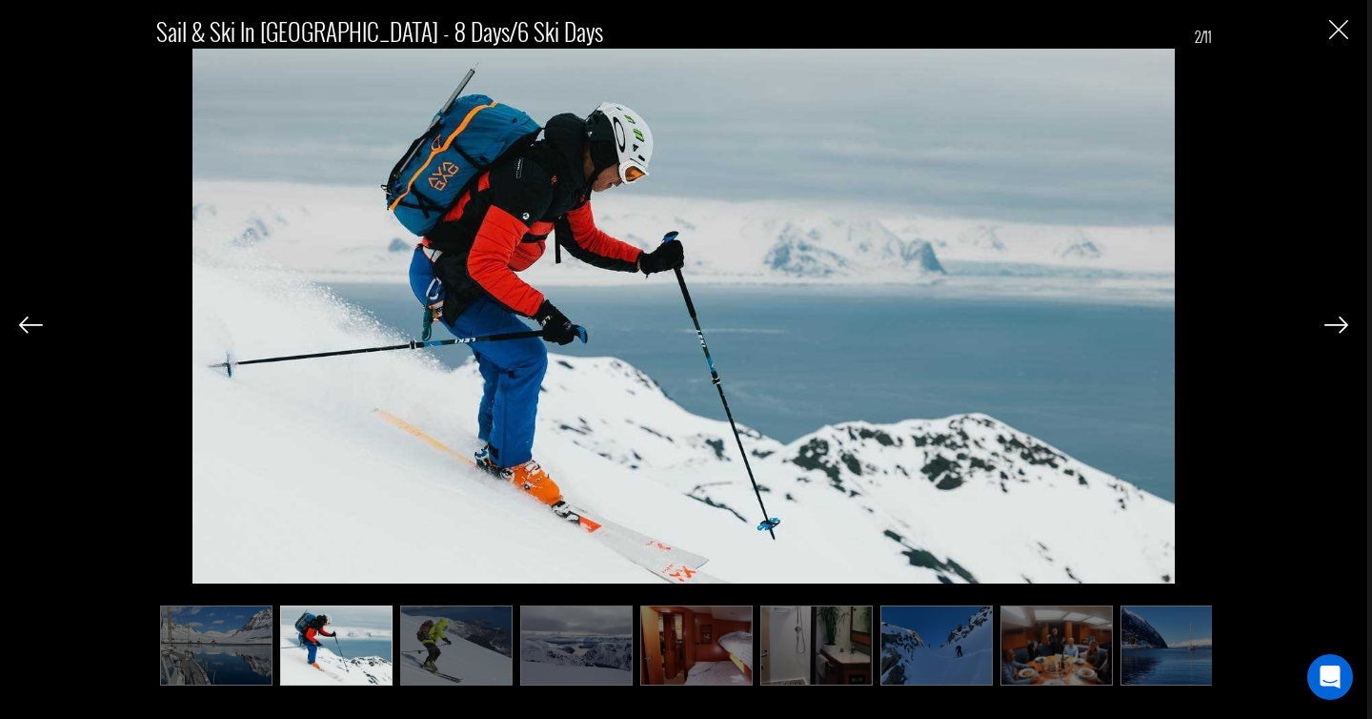
click at [1340, 318] on img at bounding box center [1337, 324] width 24 height 17
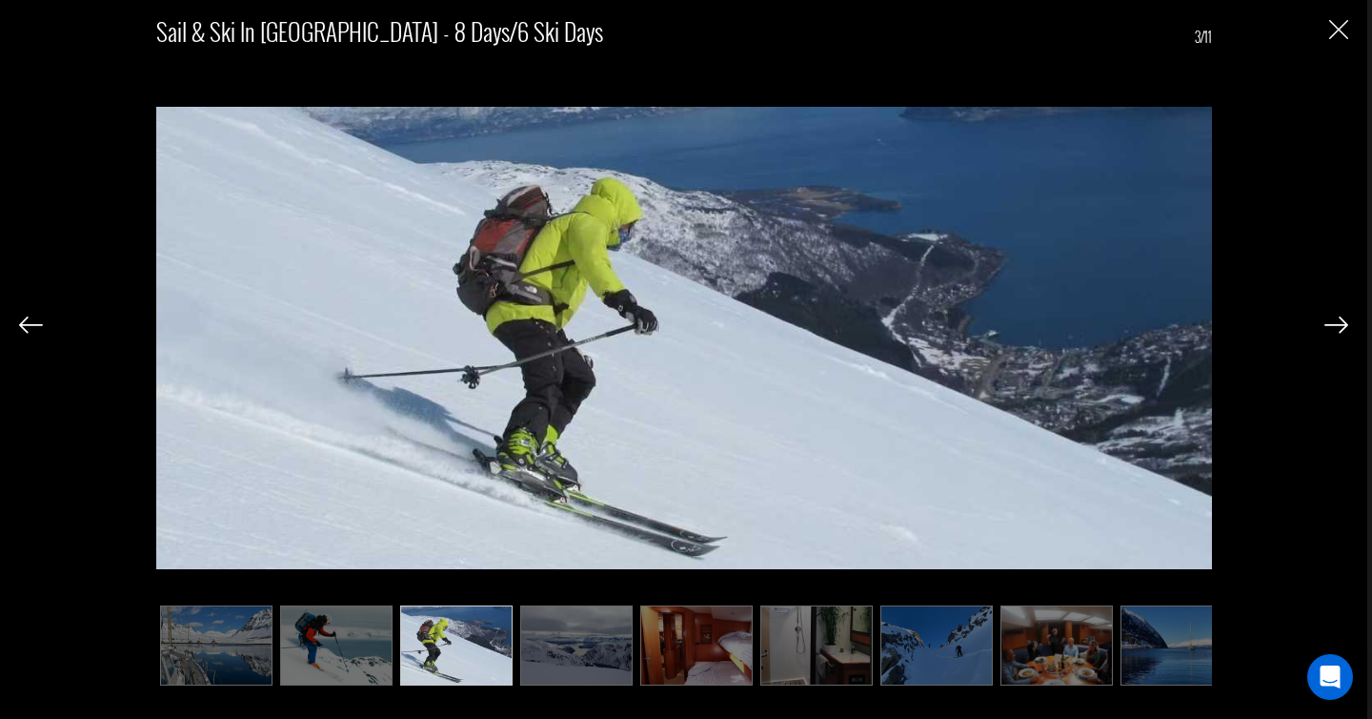
click at [1340, 318] on img at bounding box center [1337, 324] width 24 height 17
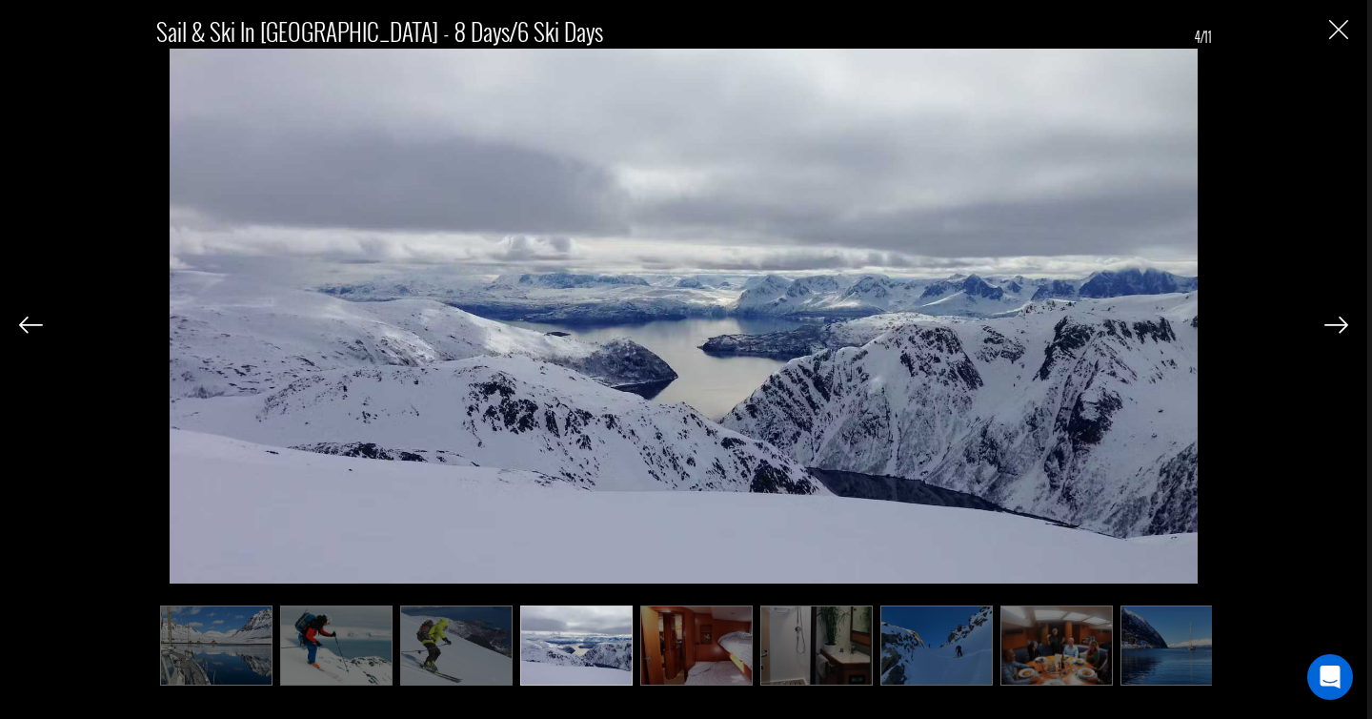
click at [1340, 318] on img at bounding box center [1337, 324] width 24 height 17
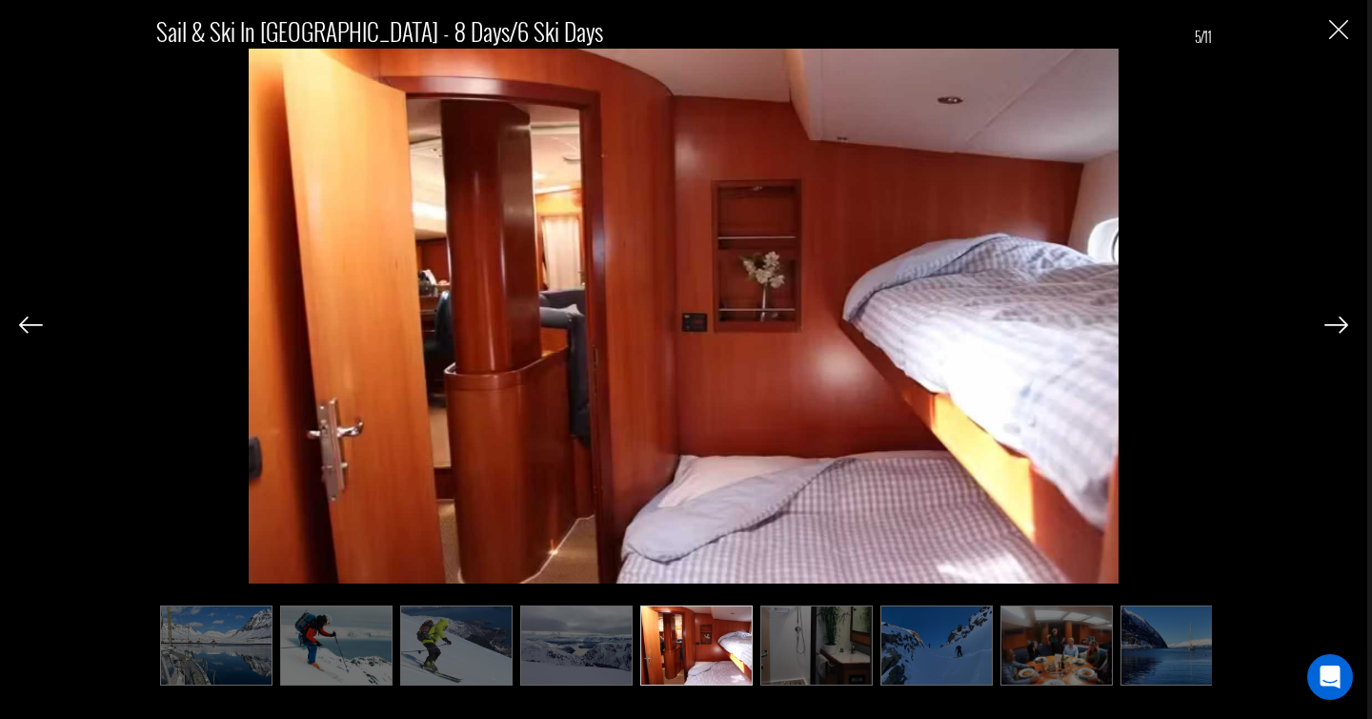
click at [1340, 318] on img at bounding box center [1337, 324] width 24 height 17
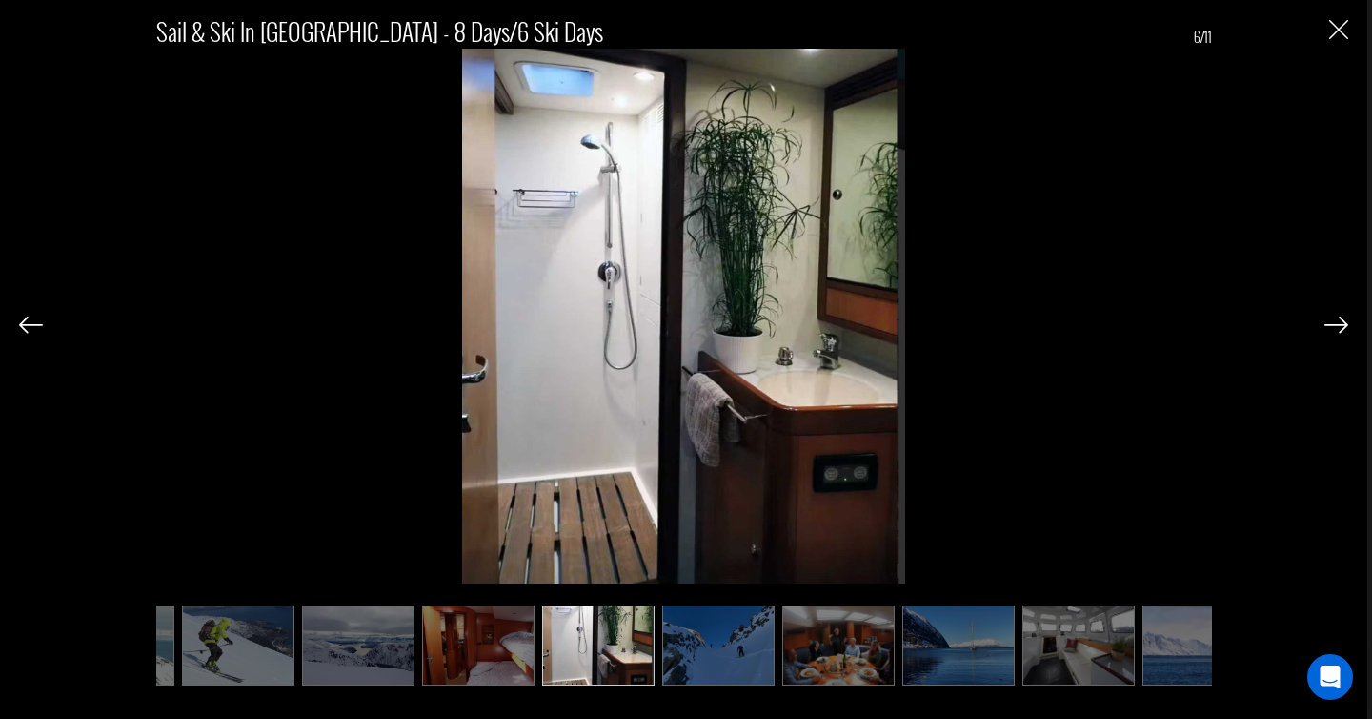
click at [1340, 318] on img at bounding box center [1337, 324] width 24 height 17
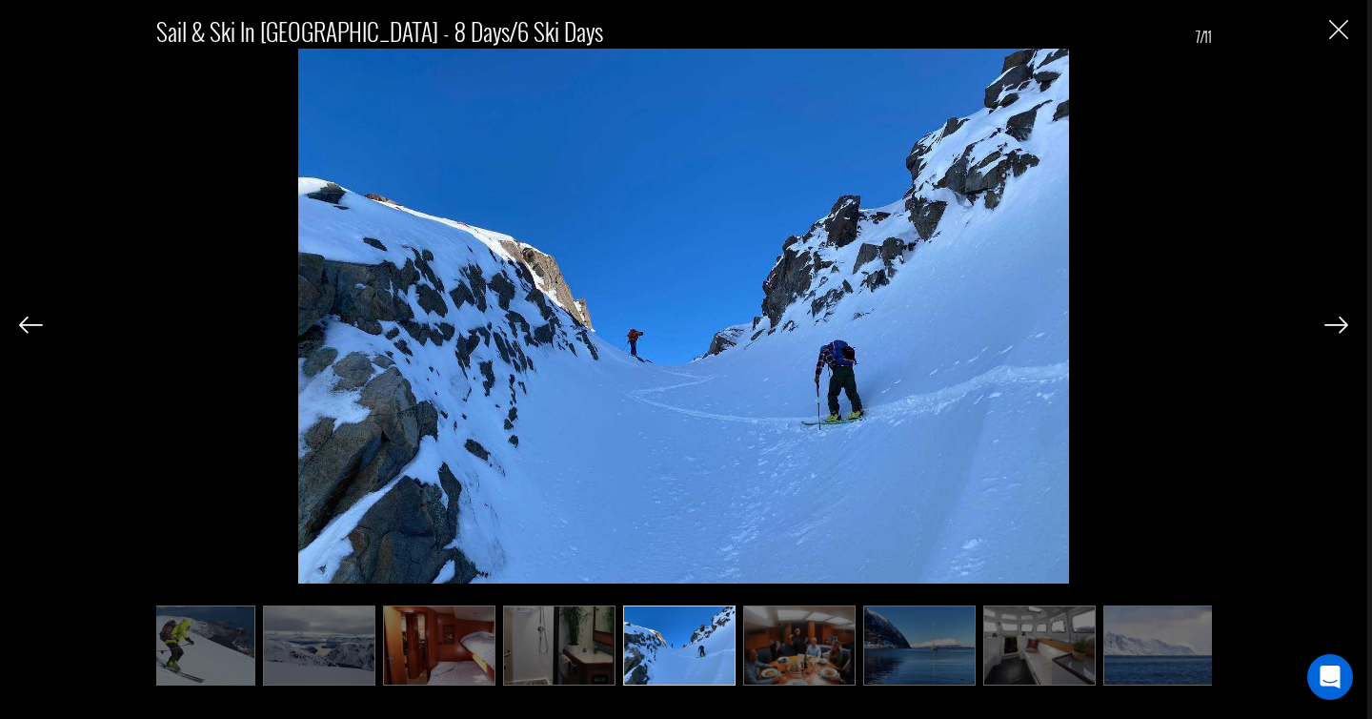
scroll to position [0, 265]
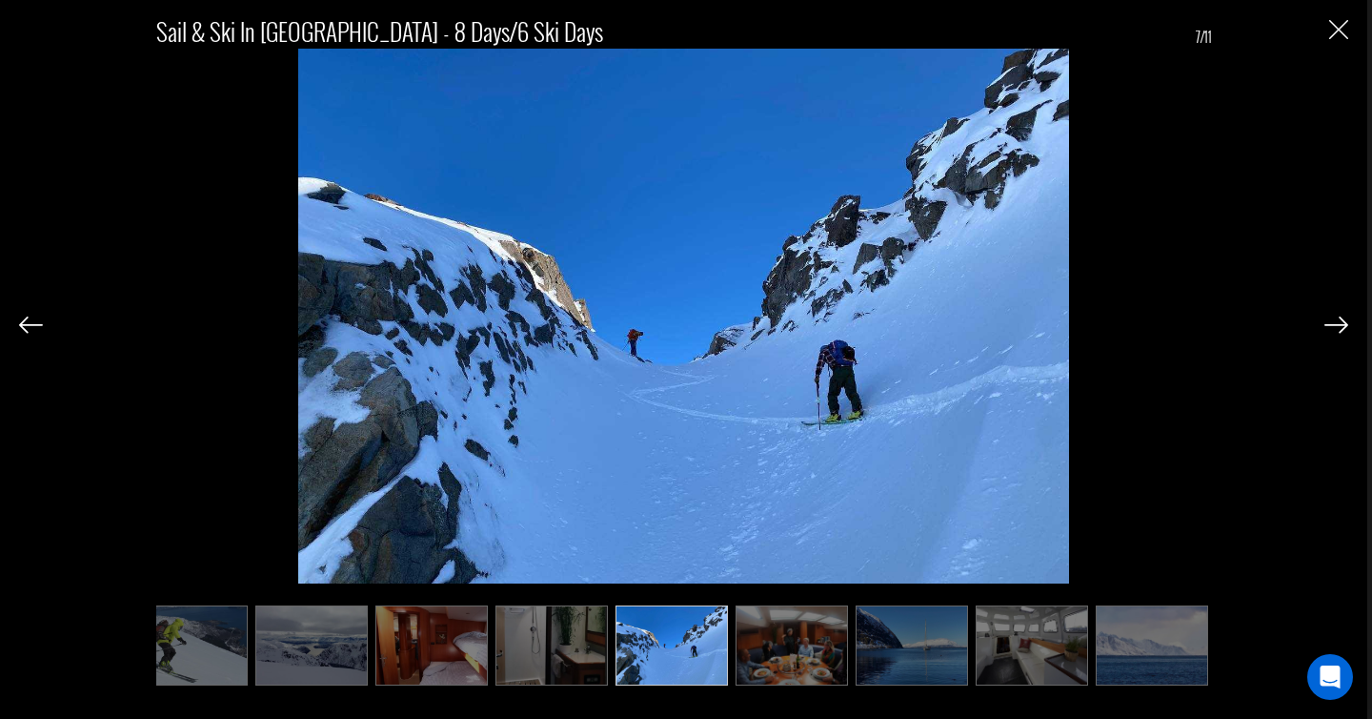
click at [1340, 318] on img at bounding box center [1337, 324] width 24 height 17
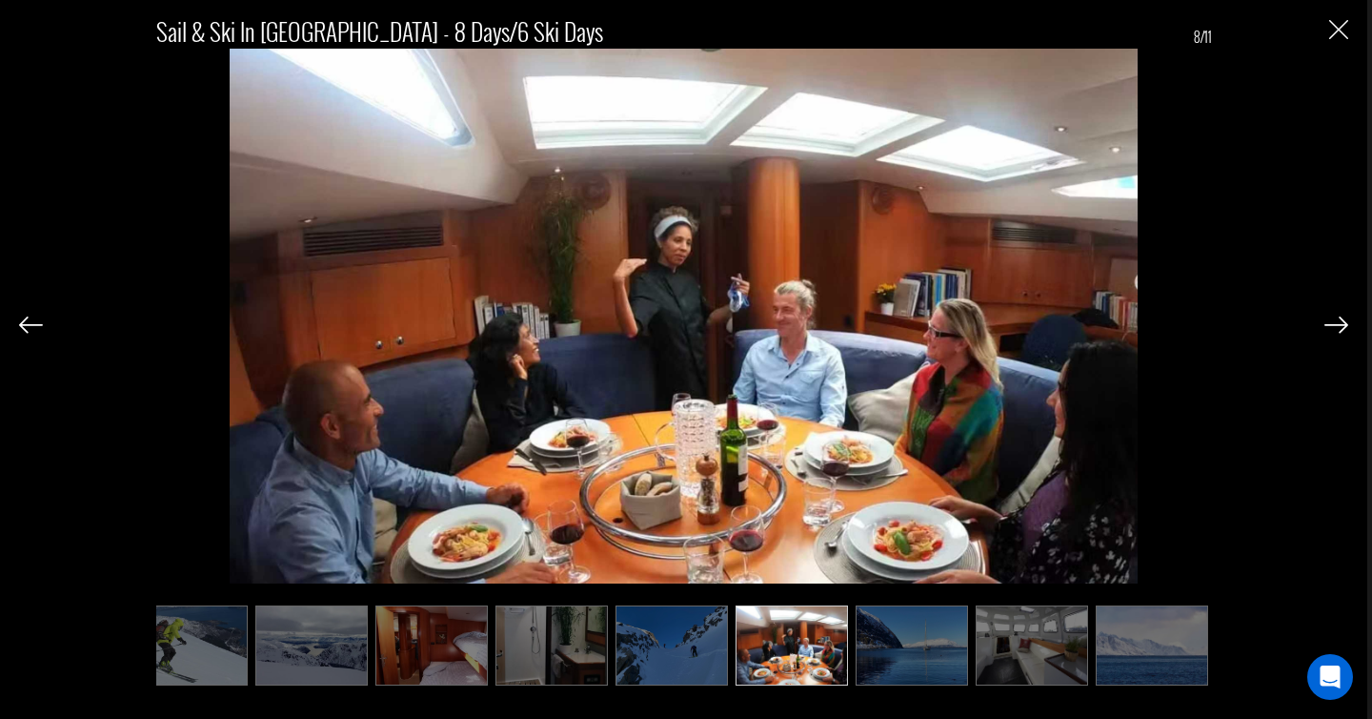
click at [1340, 318] on img at bounding box center [1337, 324] width 24 height 17
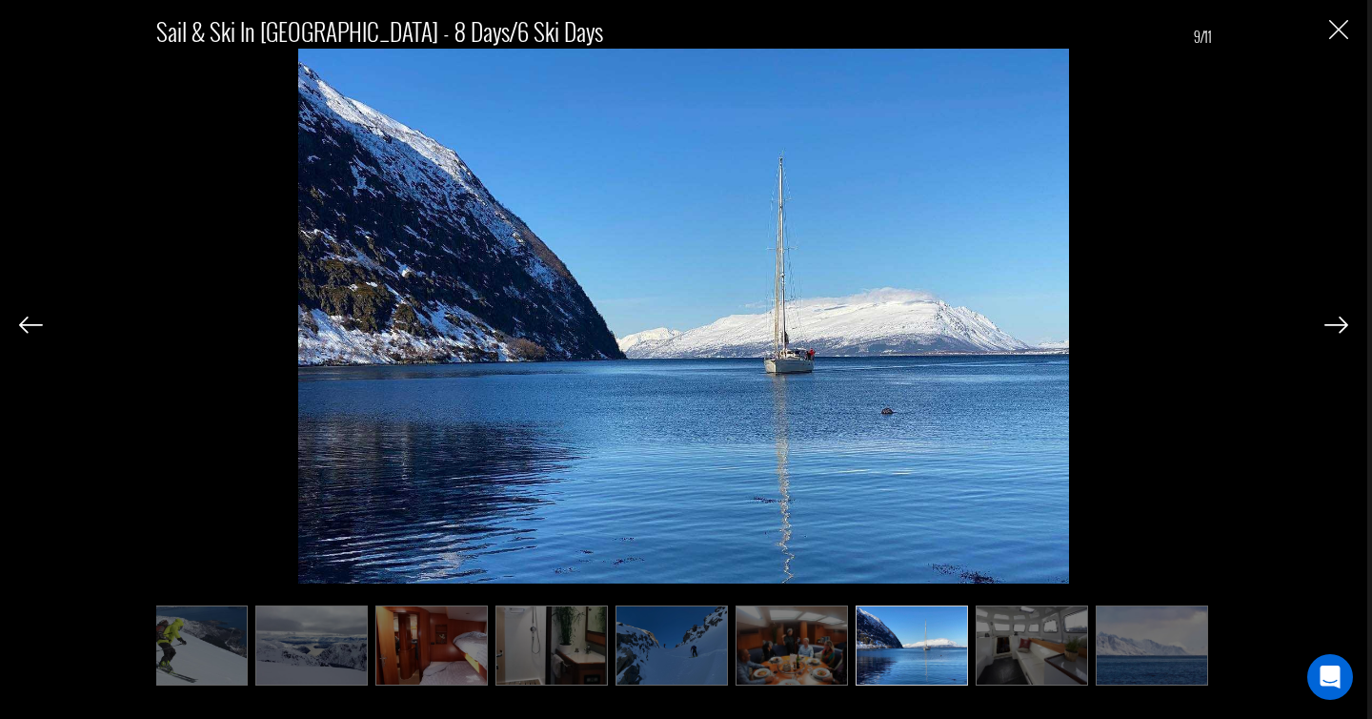
click at [1340, 318] on img at bounding box center [1337, 324] width 24 height 17
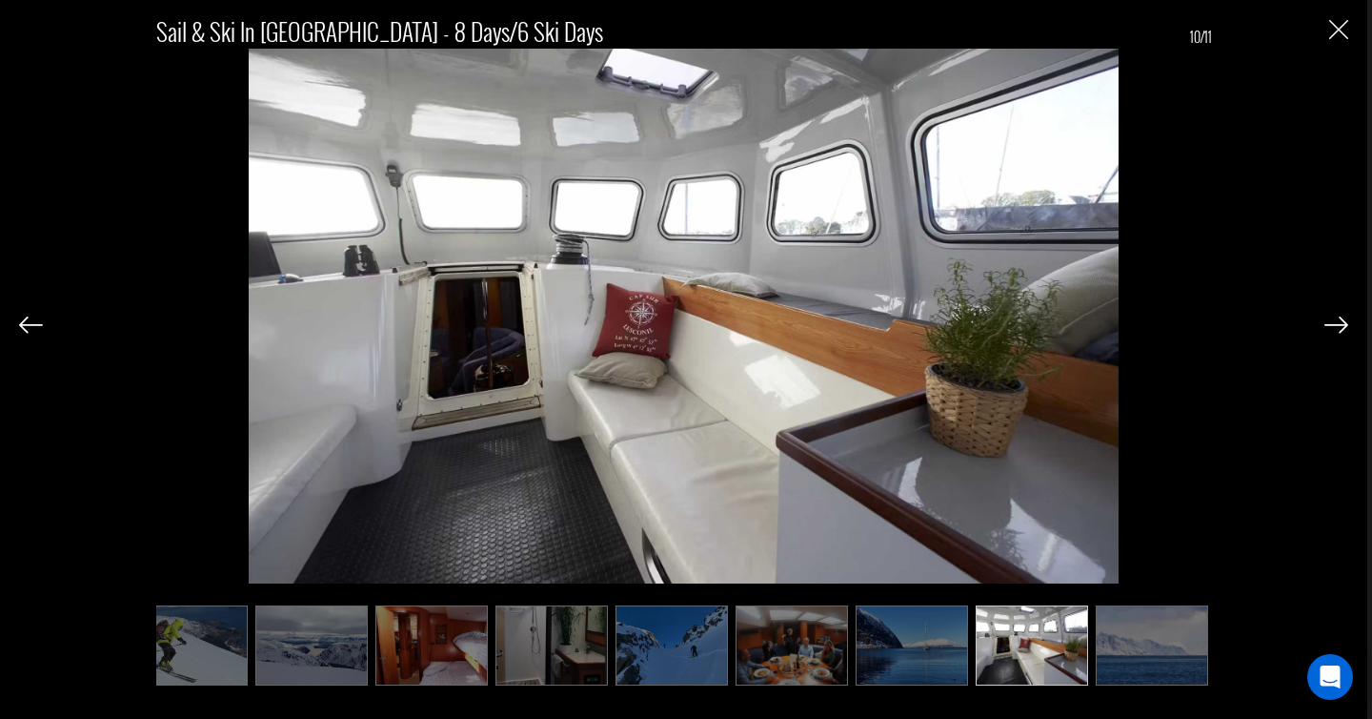
click at [1340, 318] on img at bounding box center [1337, 324] width 24 height 17
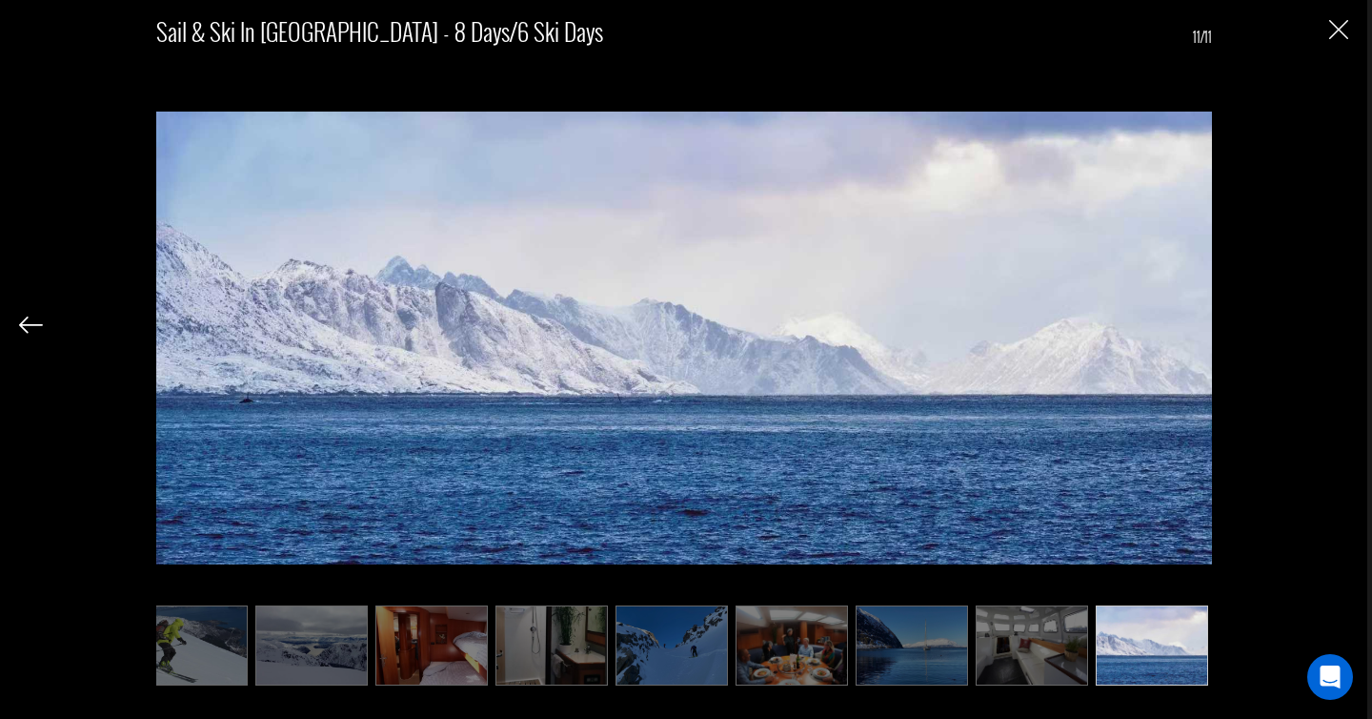
click at [1340, 318] on div "Sail & Ski in [GEOGRAPHIC_DATA] - 8 Days/6 Ski Days 11/11" at bounding box center [683, 341] width 1329 height 682
click at [1330, 34] on img "Close" at bounding box center [1338, 29] width 19 height 19
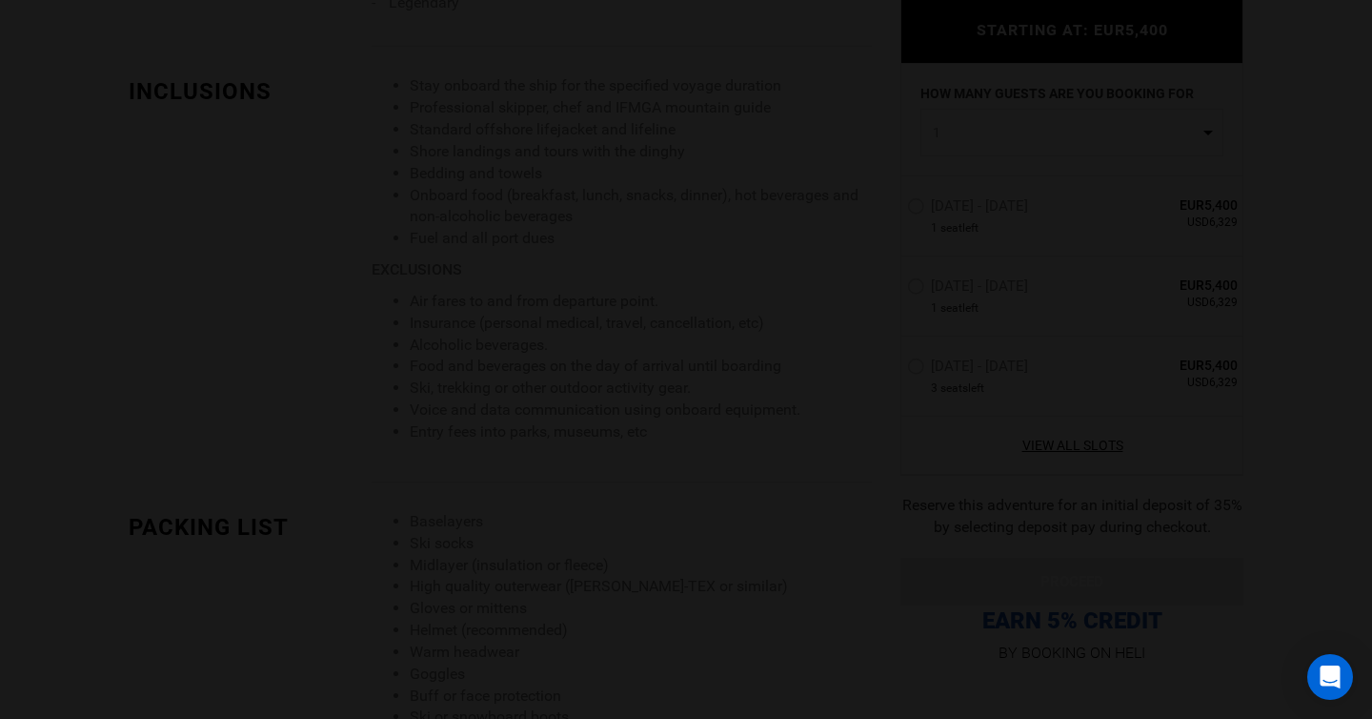
scroll to position [0, 0]
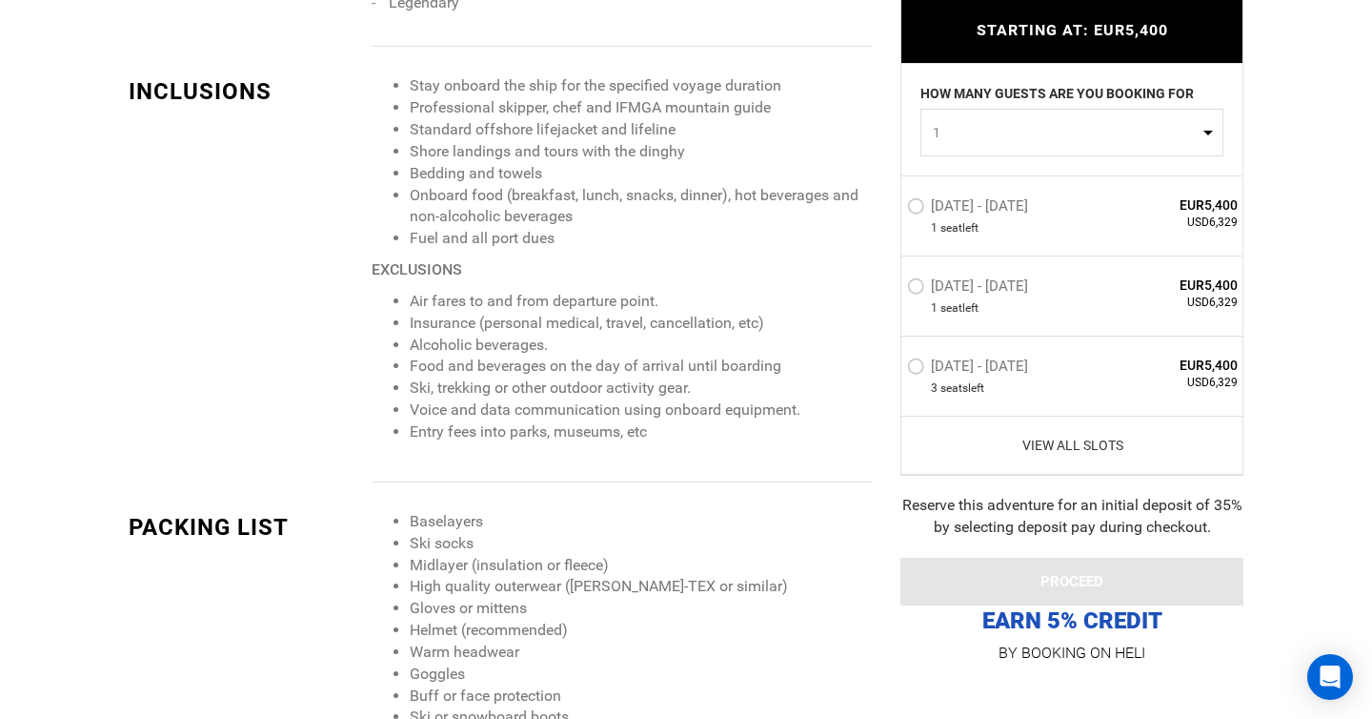
click at [1087, 443] on link "View All Slots" at bounding box center [1072, 444] width 331 height 19
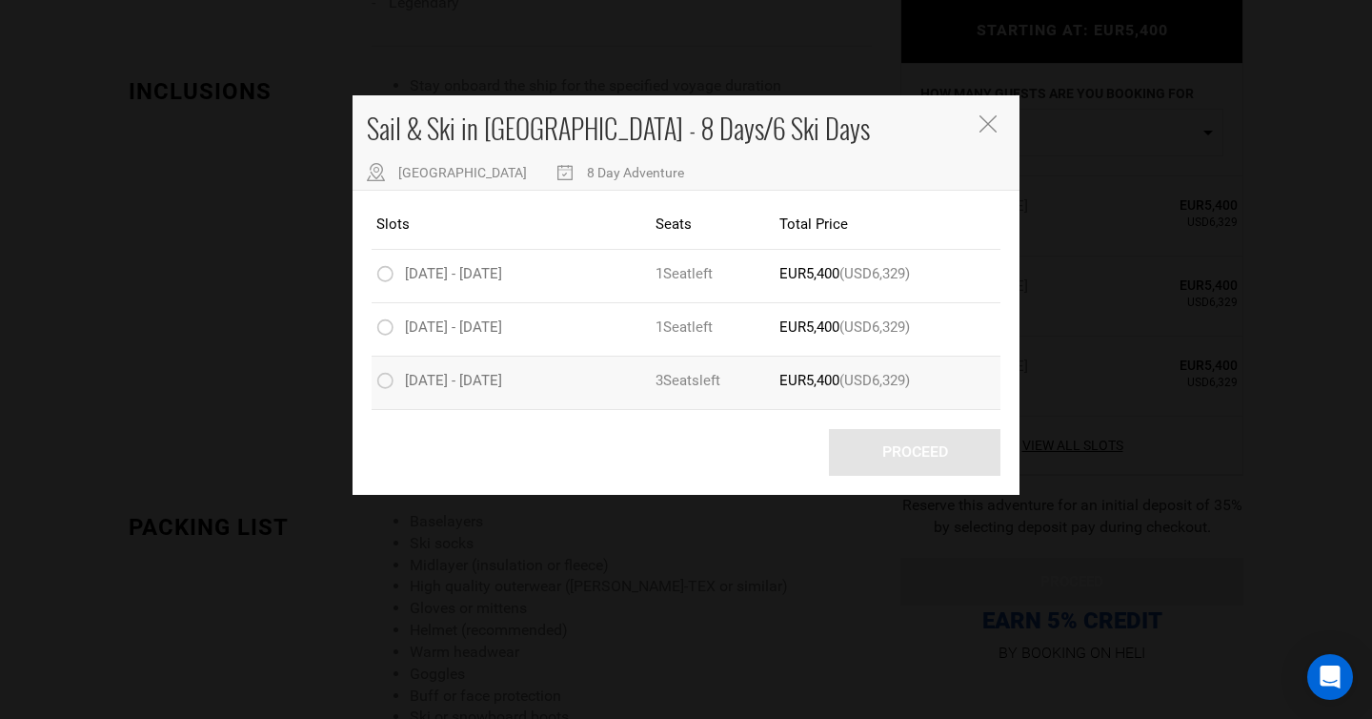
click at [386, 378] on label "[DATE] - [DATE]" at bounding box center [441, 383] width 131 height 23
click at [363, 378] on input "[DATE] - [DATE]" at bounding box center [363, 381] width 0 height 24
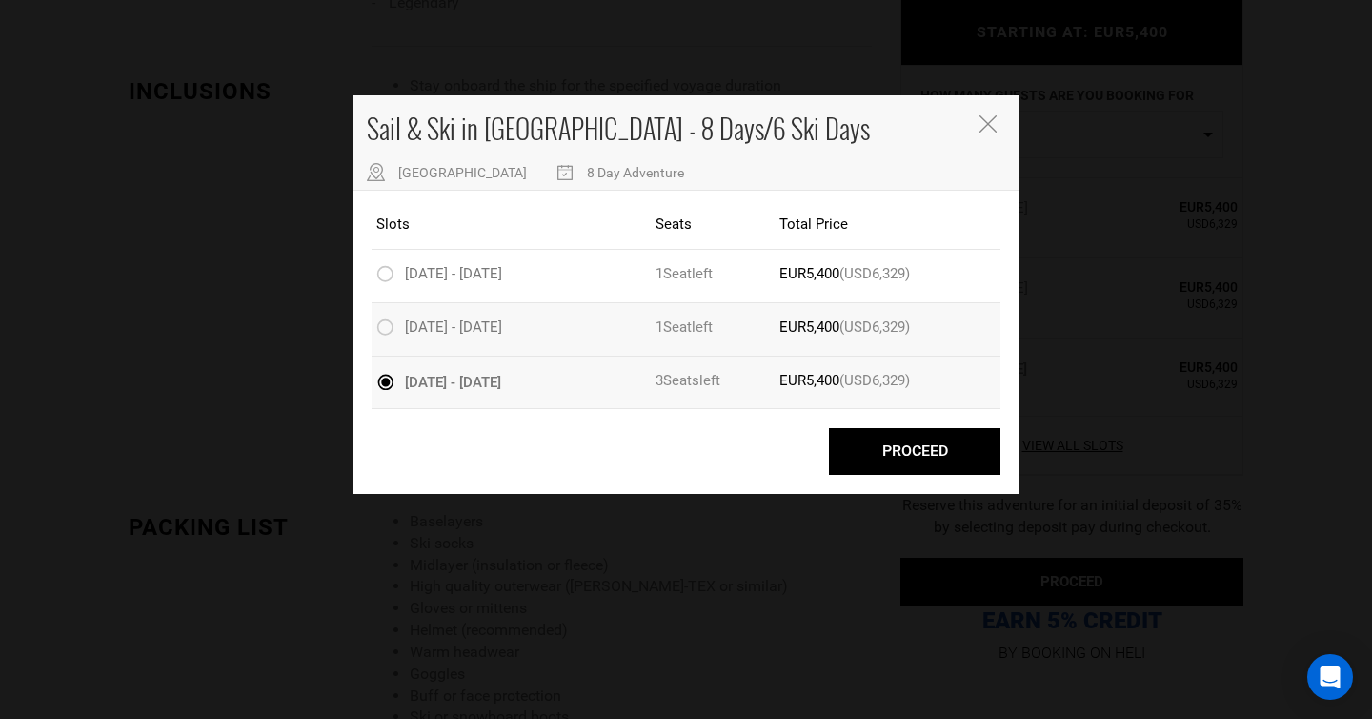
click at [388, 326] on label "[DATE] - [DATE]" at bounding box center [441, 329] width 131 height 23
click at [363, 326] on input "[DATE] - [DATE]" at bounding box center [363, 327] width 0 height 24
click at [386, 273] on label "[DATE] - [DATE]" at bounding box center [441, 276] width 131 height 23
click at [363, 273] on input "[DATE] - [DATE]" at bounding box center [363, 274] width 0 height 24
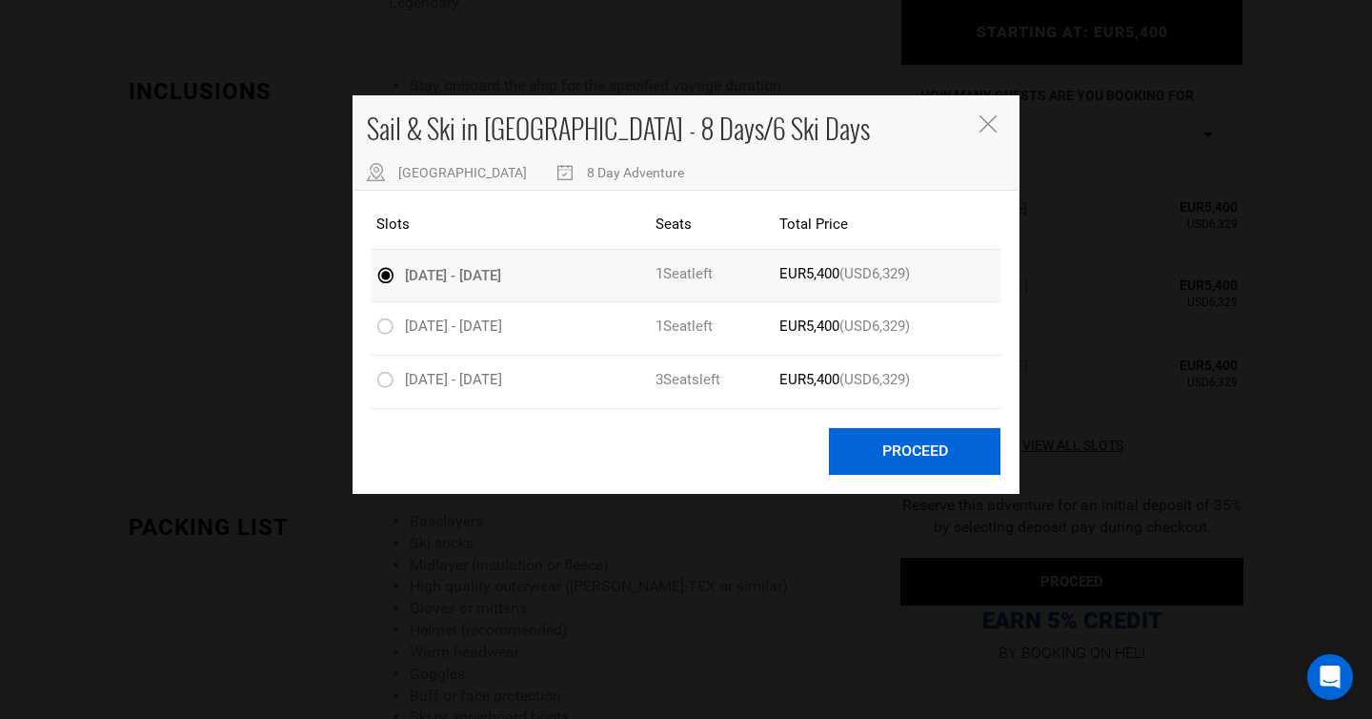
click at [920, 447] on button "Proceed" at bounding box center [915, 451] width 172 height 47
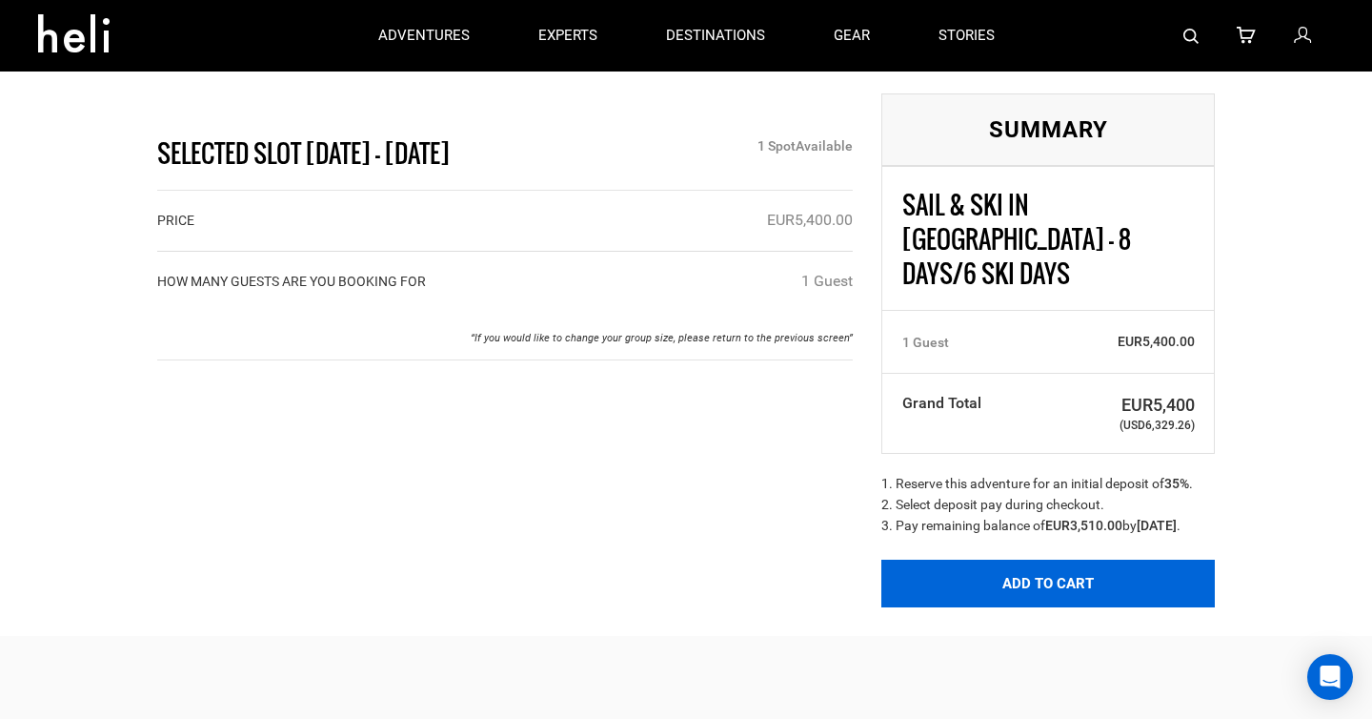
click at [1042, 567] on button "Add to Cart" at bounding box center [1048, 583] width 334 height 48
